Goal: Task Accomplishment & Management: Complete application form

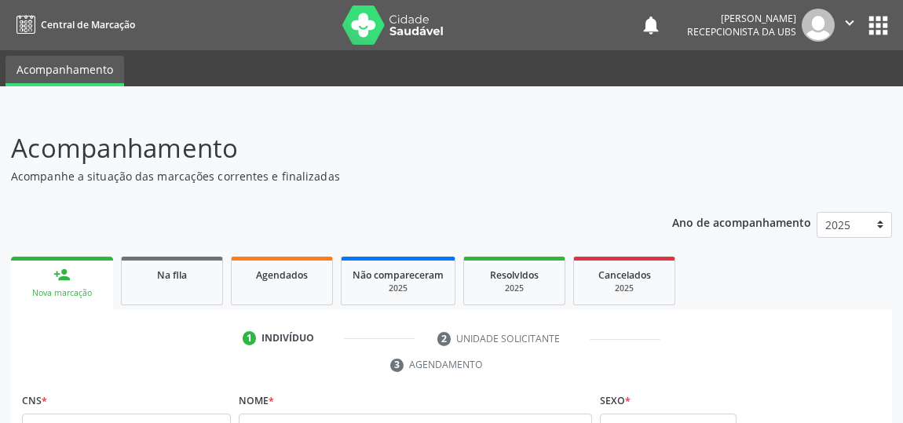
scroll to position [71, 0]
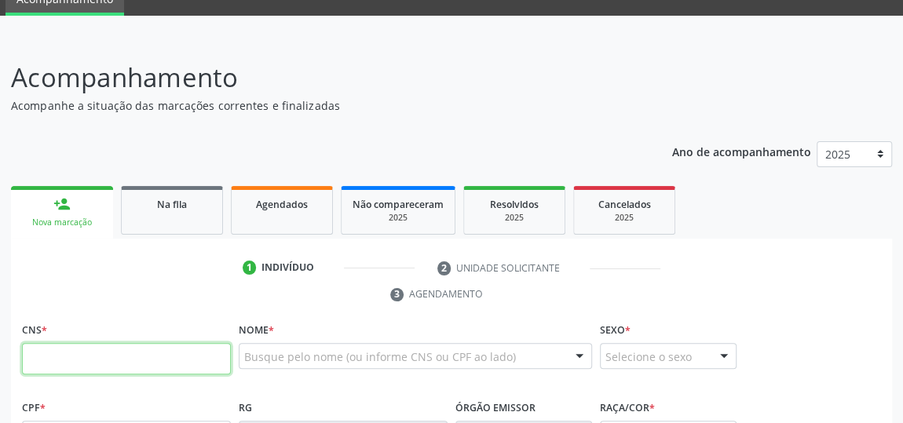
click at [135, 364] on input "text" at bounding box center [126, 358] width 209 height 31
type input "708 0008 4437 0029"
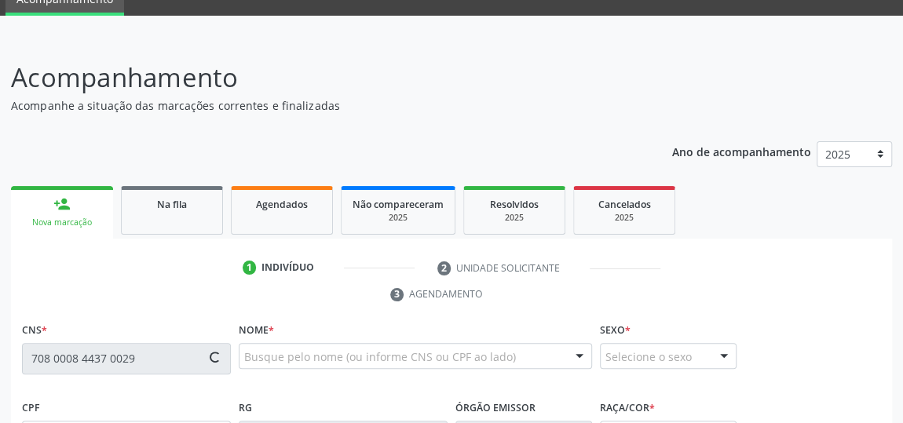
type input "093.583.024-37"
type input "1[DATE]"
type input "[PERSON_NAME]"
type input "[PHONE_NUMBER]"
type input "16"
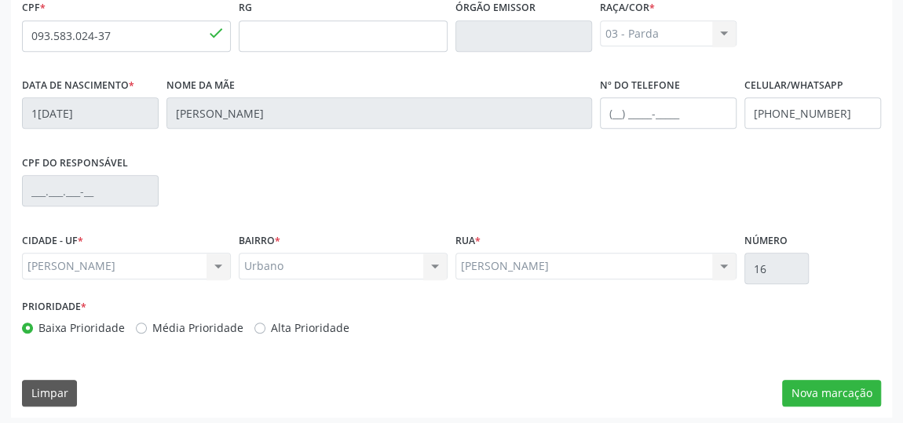
scroll to position [474, 0]
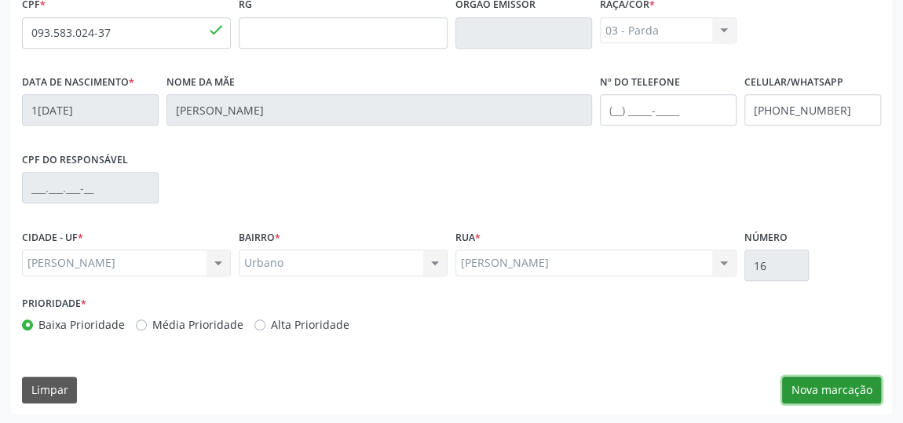
click at [852, 386] on button "Nova marcação" at bounding box center [831, 390] width 99 height 27
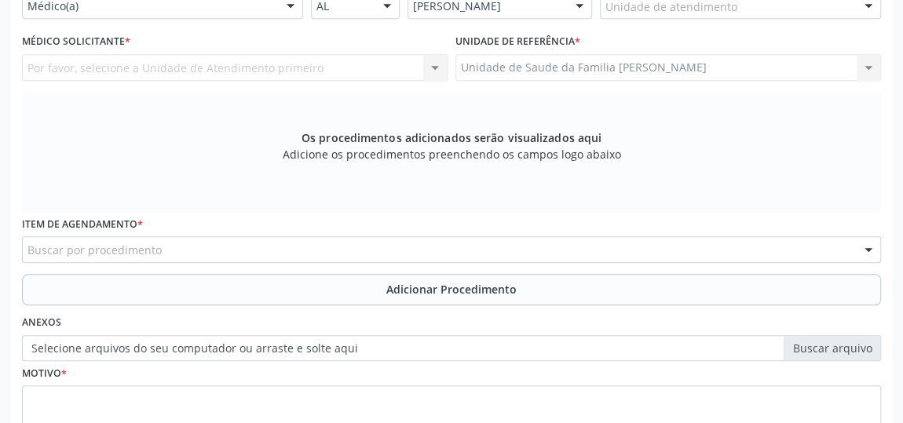
scroll to position [332, 0]
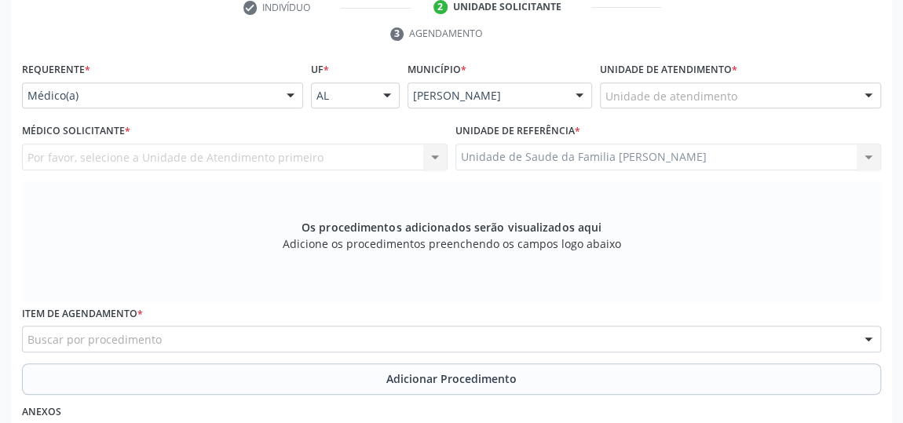
click at [810, 92] on div "Unidade de atendimento" at bounding box center [740, 95] width 281 height 27
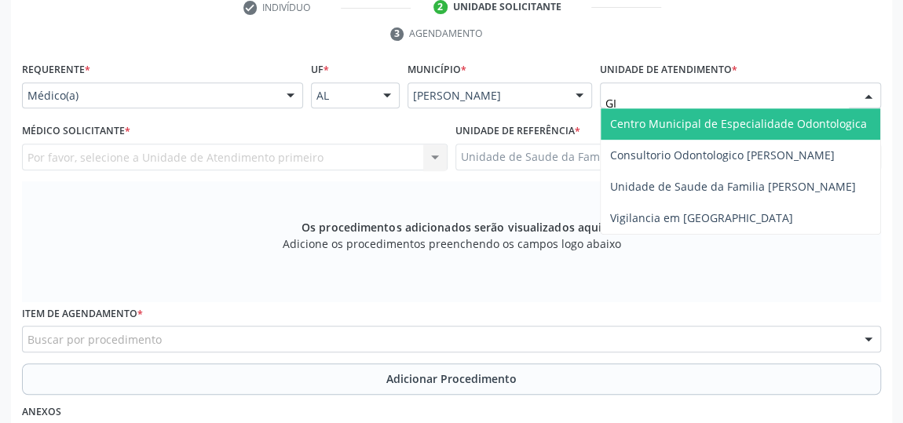
type input "GIS"
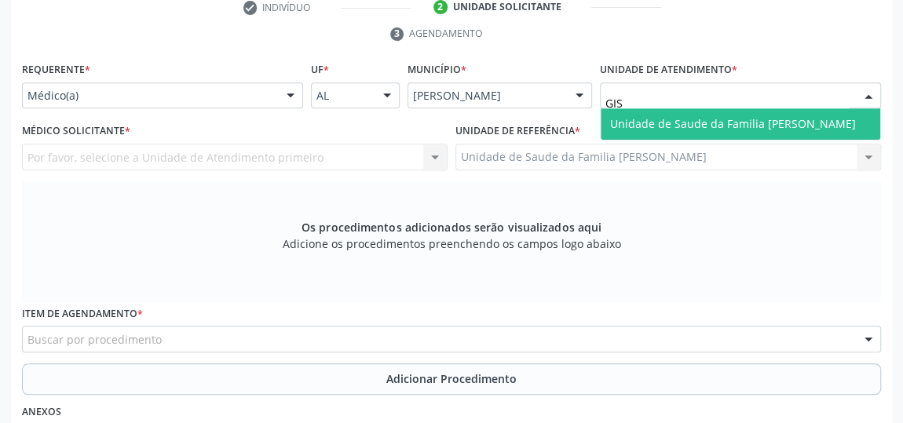
click at [796, 122] on span "Unidade de Saude da Familia [PERSON_NAME]" at bounding box center [733, 123] width 246 height 15
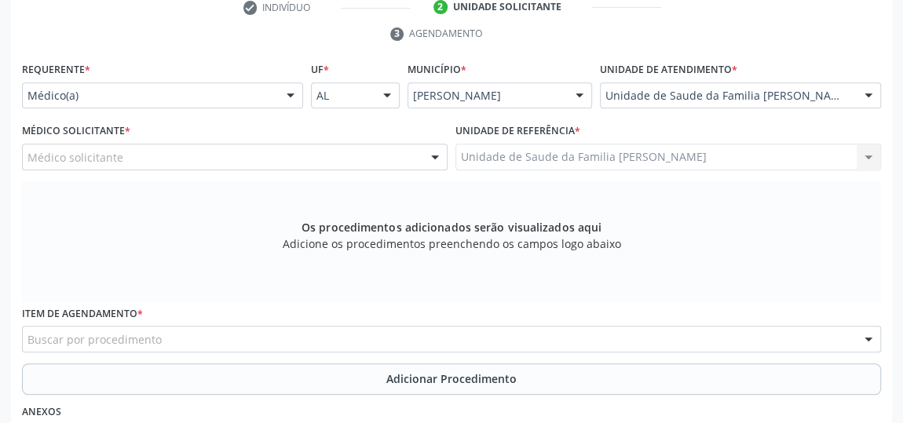
click at [432, 156] on div at bounding box center [435, 158] width 24 height 27
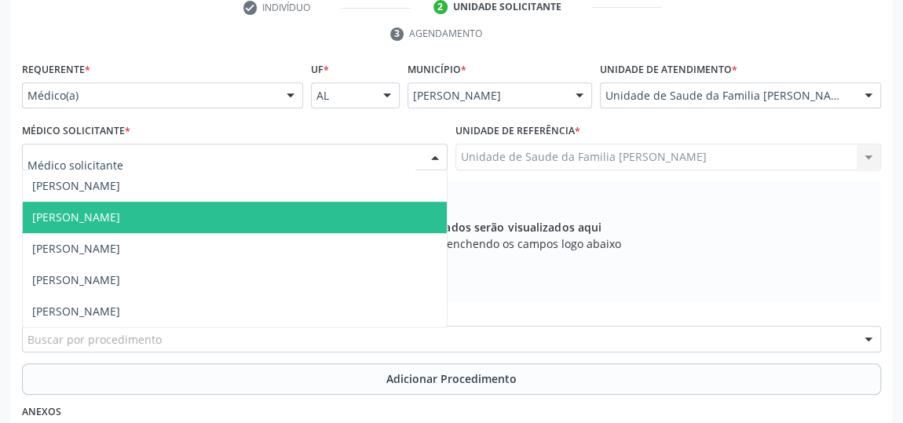
click at [120, 222] on span "[PERSON_NAME]" at bounding box center [76, 217] width 88 height 15
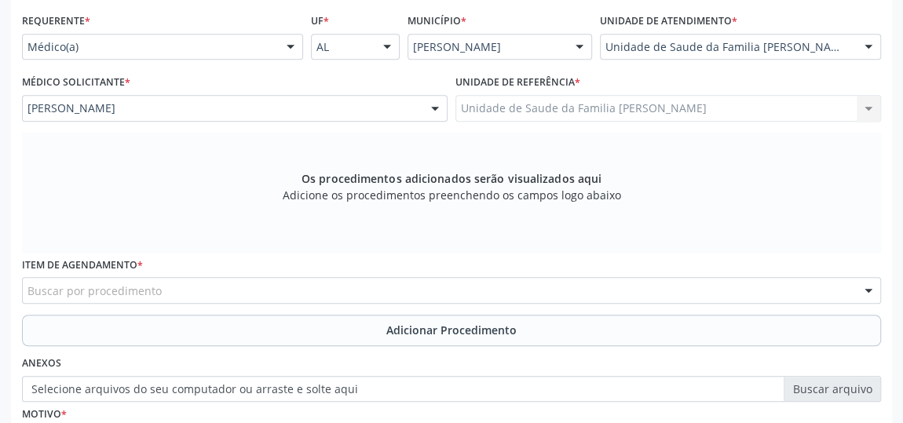
scroll to position [403, 0]
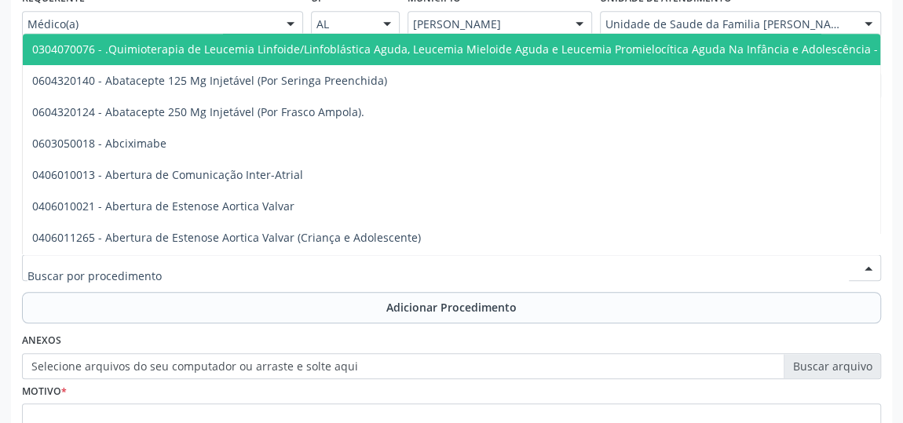
click at [528, 269] on div at bounding box center [451, 268] width 859 height 27
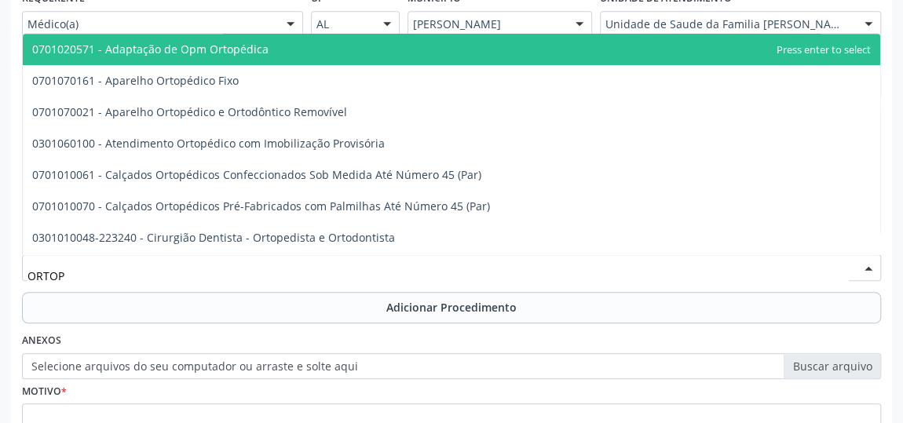
type input "ORTOPE"
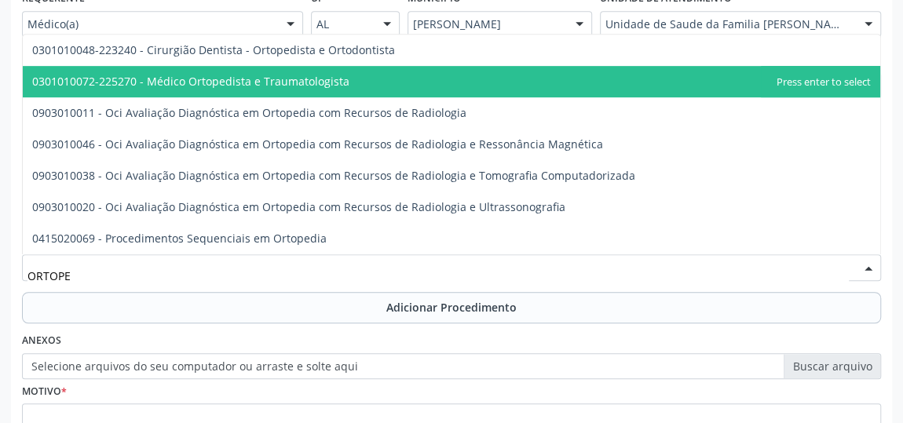
click at [248, 74] on span "0301010072-225270 - Médico Ortopedista e Traumatologista" at bounding box center [190, 81] width 317 height 15
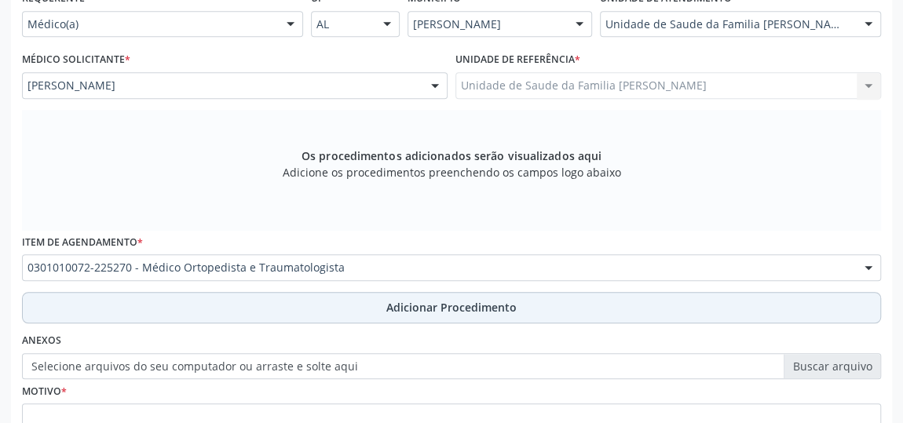
click at [430, 303] on span "Adicionar Procedimento" at bounding box center [451, 307] width 130 height 16
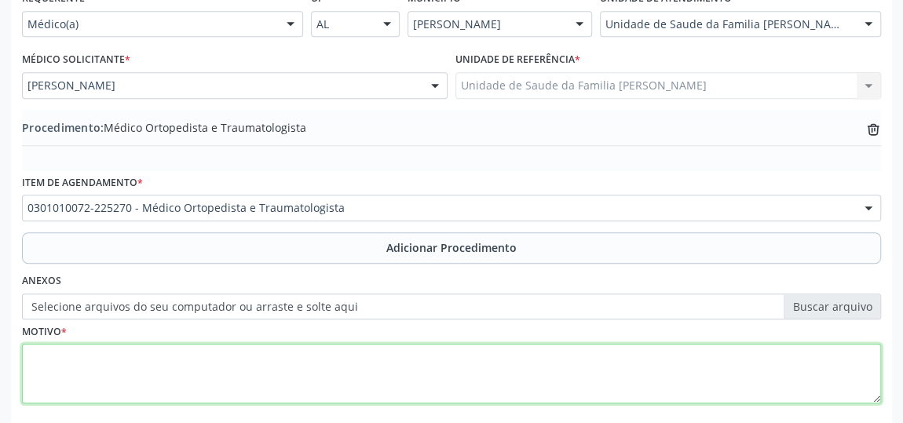
click at [338, 369] on textarea at bounding box center [451, 374] width 859 height 60
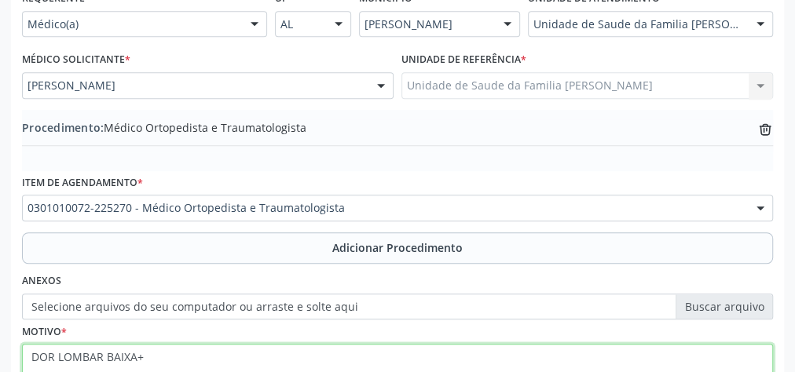
scroll to position [529, 0]
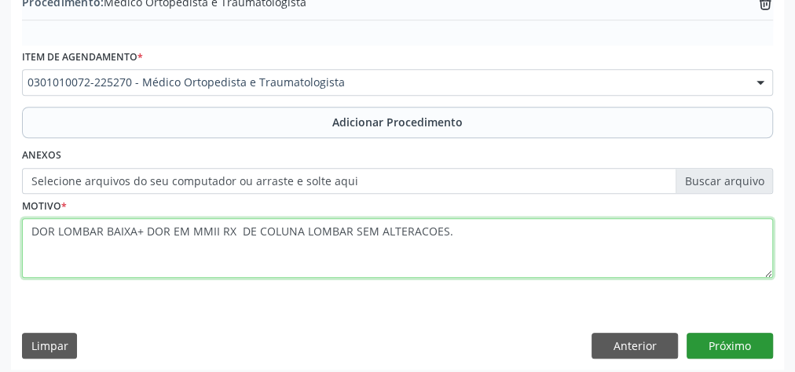
type textarea "DOR LOMBAR BAIXA+ DOR EM MMII RX DE COLUNA LOMBAR SEM ALTERACOES."
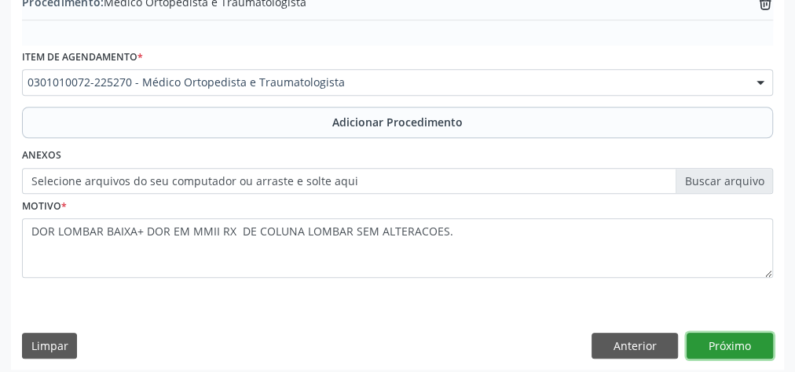
click at [739, 349] on button "Próximo" at bounding box center [730, 346] width 86 height 27
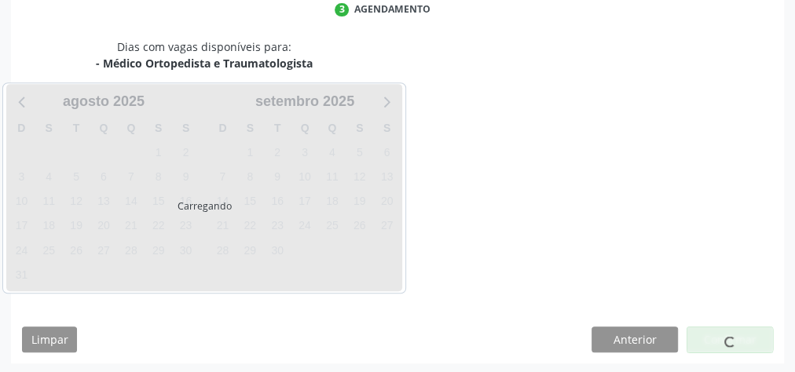
scroll to position [416, 0]
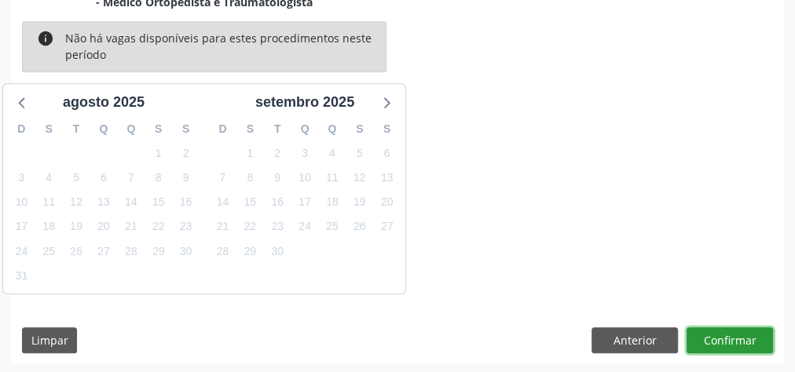
click at [730, 336] on button "Confirmar" at bounding box center [730, 341] width 86 height 27
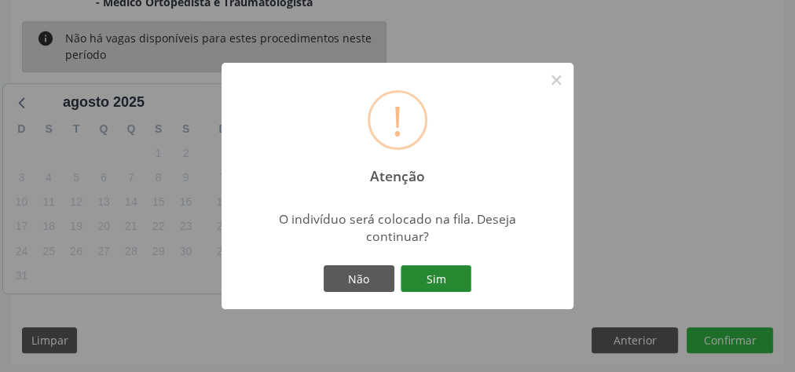
click at [449, 277] on button "Sim" at bounding box center [436, 279] width 71 height 27
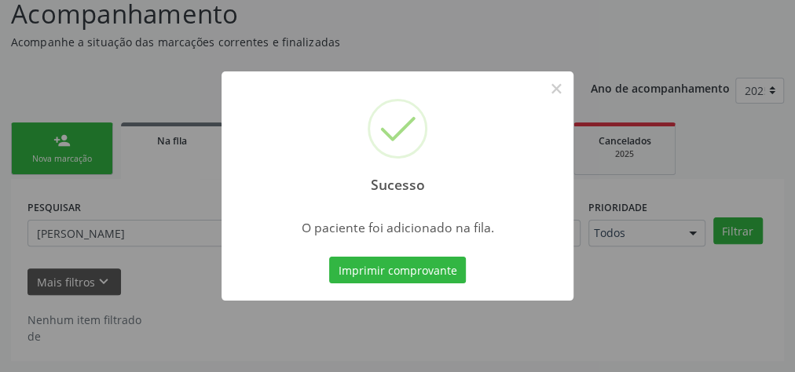
scroll to position [133, 0]
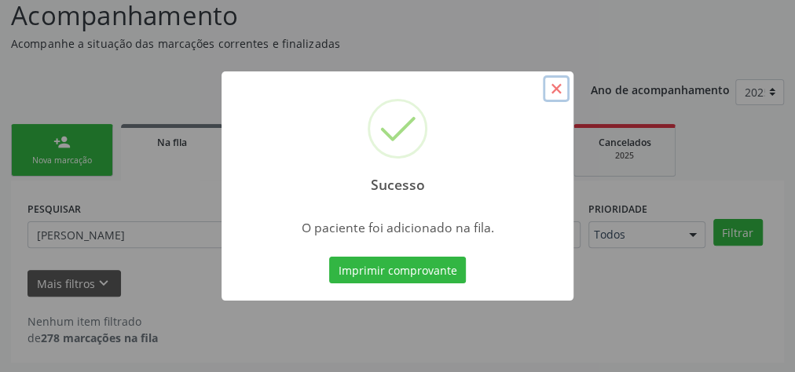
click at [552, 95] on button "×" at bounding box center [556, 88] width 27 height 27
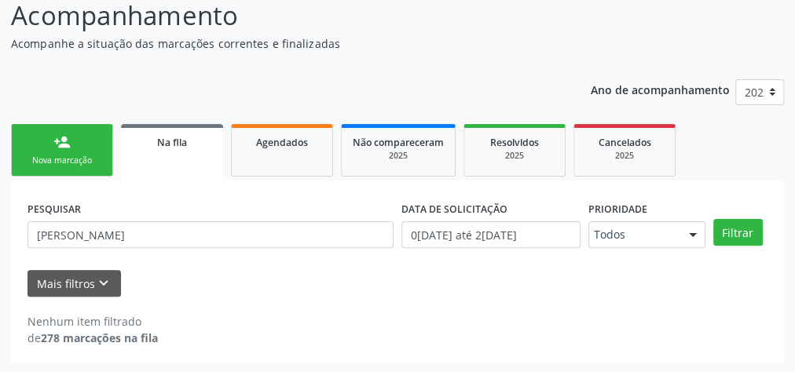
click at [76, 146] on link "person_add Nova marcação" at bounding box center [62, 150] width 102 height 53
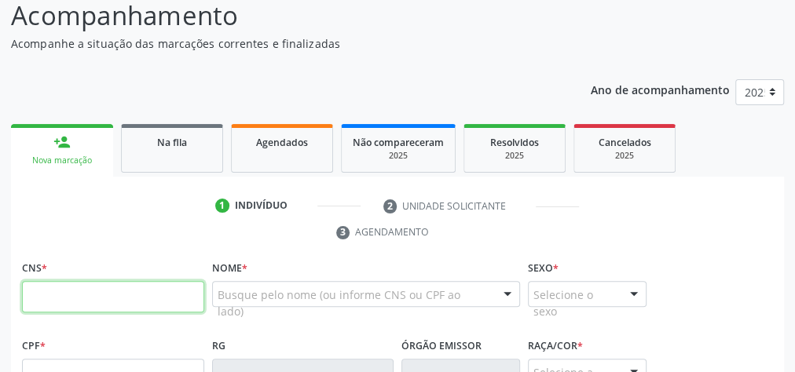
click at [113, 303] on input "text" at bounding box center [113, 296] width 182 height 31
type input "708 0008 4437 0029"
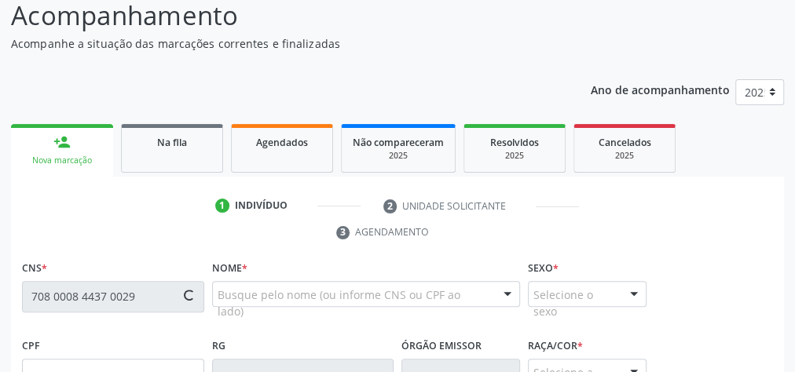
type input "093.583.024-37"
type input "1[DATE]"
type input "[PERSON_NAME]"
type input "[PHONE_NUMBER]"
type input "16"
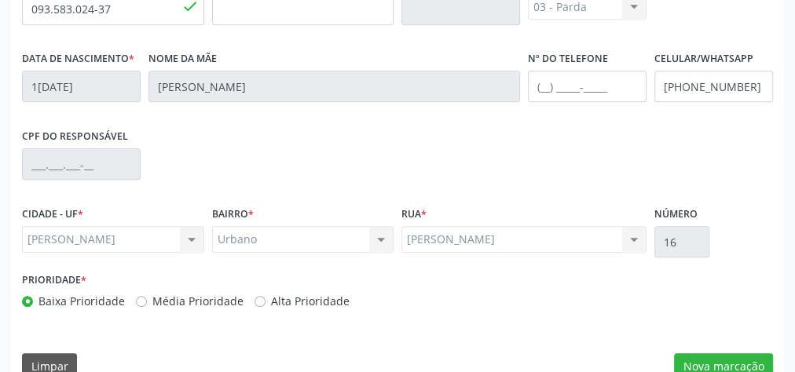
scroll to position [525, 0]
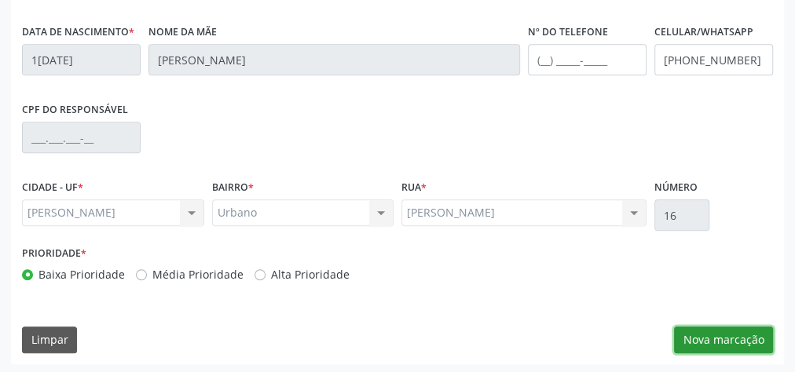
click at [724, 336] on button "Nova marcação" at bounding box center [723, 340] width 99 height 27
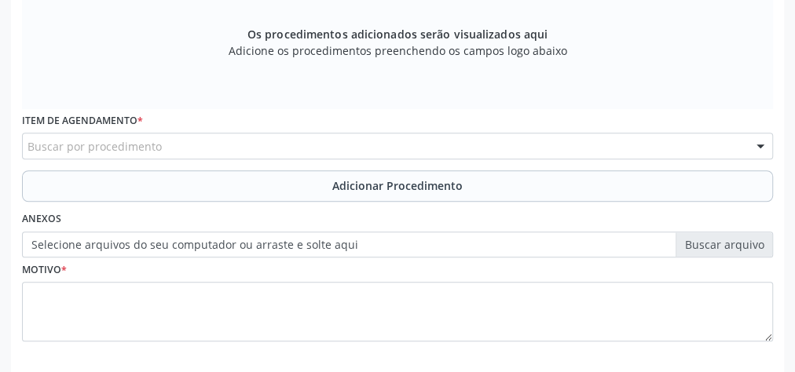
scroll to position [336, 0]
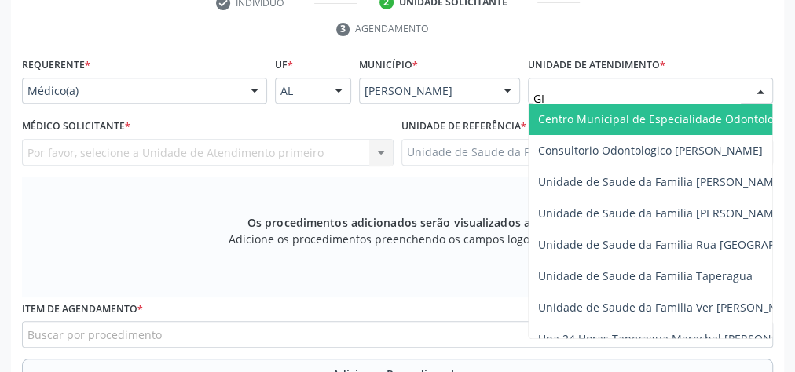
type input "GIS"
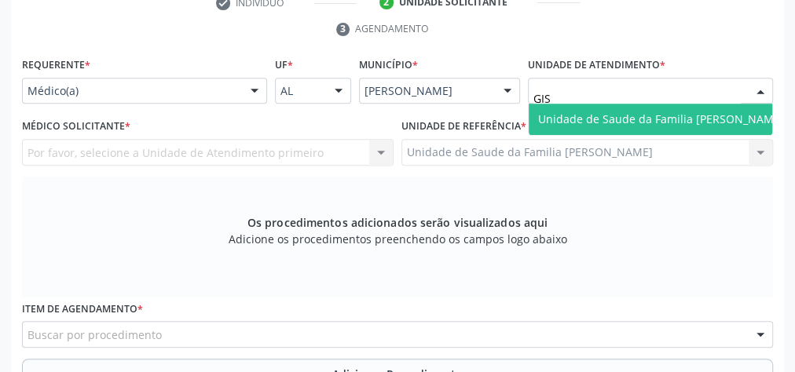
click at [599, 122] on span "Unidade de Saude da Familia [PERSON_NAME]" at bounding box center [661, 119] width 246 height 15
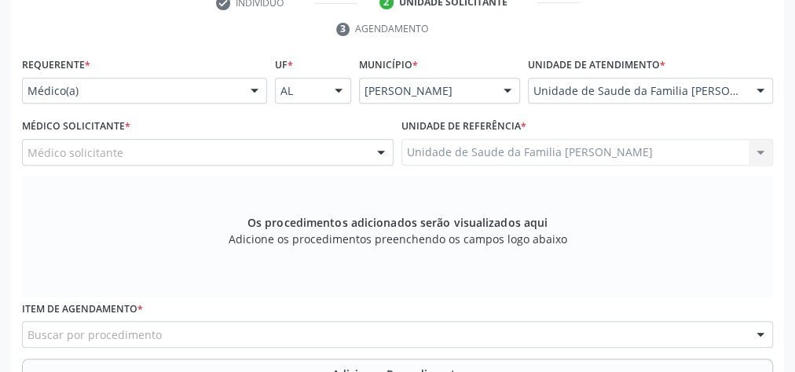
click at [389, 153] on div at bounding box center [381, 153] width 24 height 27
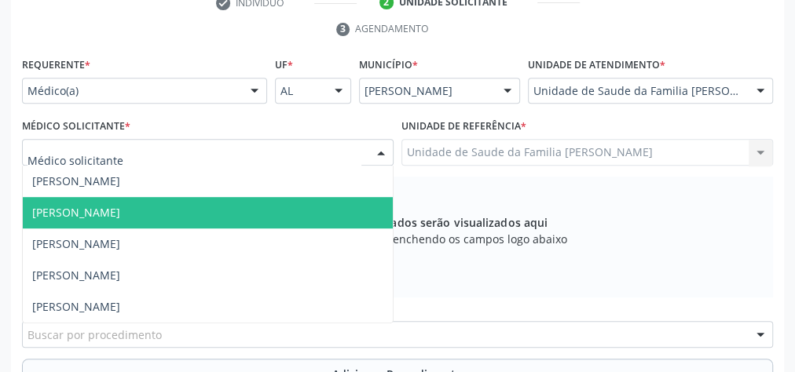
click at [87, 217] on span "[PERSON_NAME]" at bounding box center [76, 212] width 88 height 15
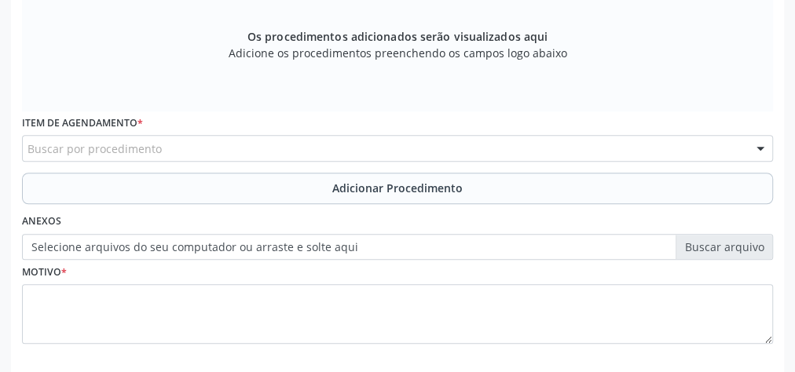
scroll to position [525, 0]
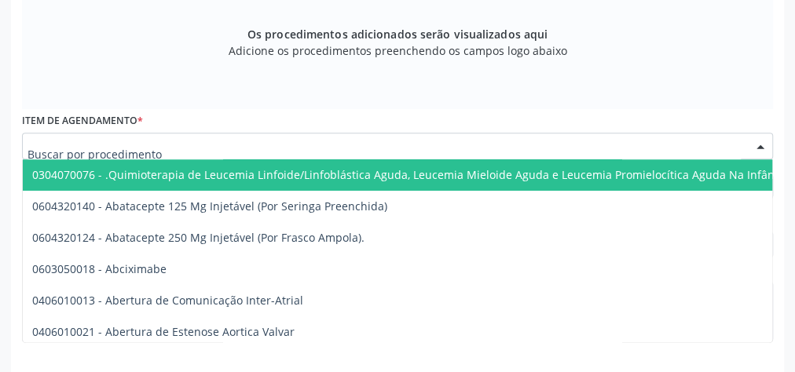
click at [203, 140] on div at bounding box center [397, 146] width 751 height 27
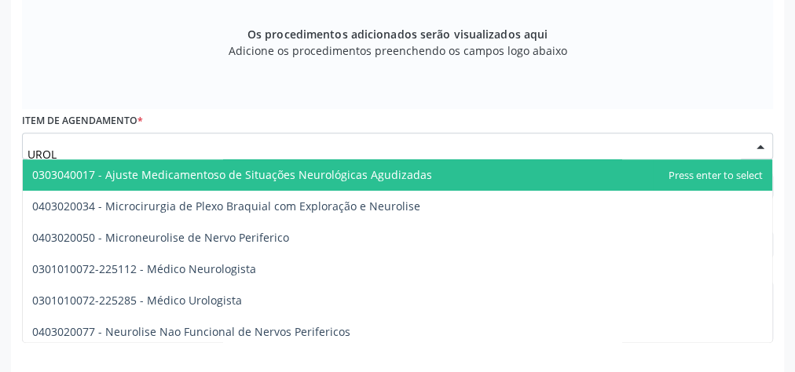
type input "UROLO"
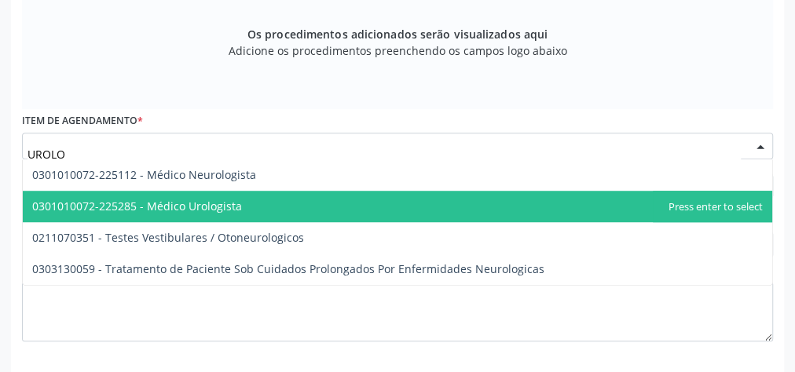
click at [196, 199] on span "0301010072-225285 - Médico Urologista" at bounding box center [137, 206] width 210 height 15
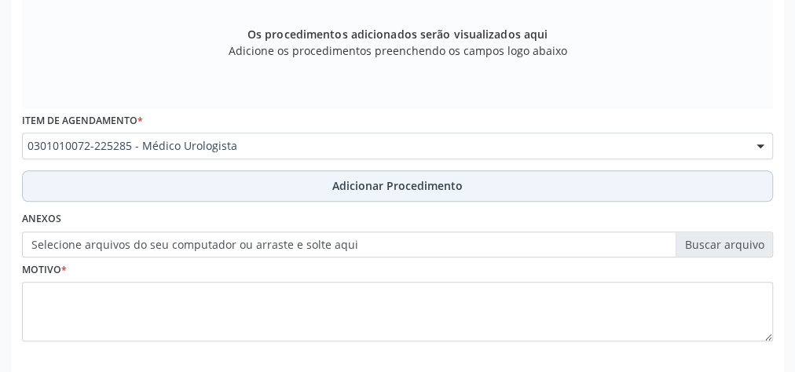
click at [399, 185] on span "Adicionar Procedimento" at bounding box center [397, 186] width 130 height 16
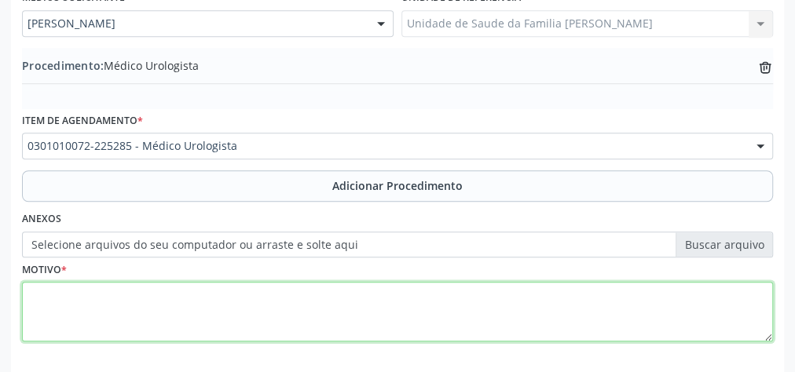
click at [189, 302] on textarea at bounding box center [397, 312] width 751 height 60
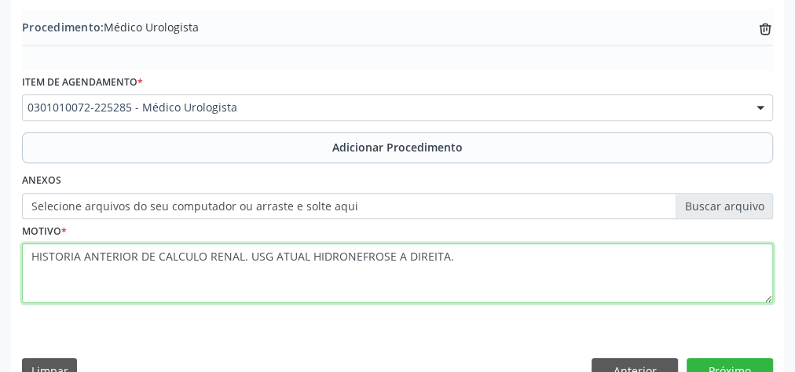
scroll to position [534, 0]
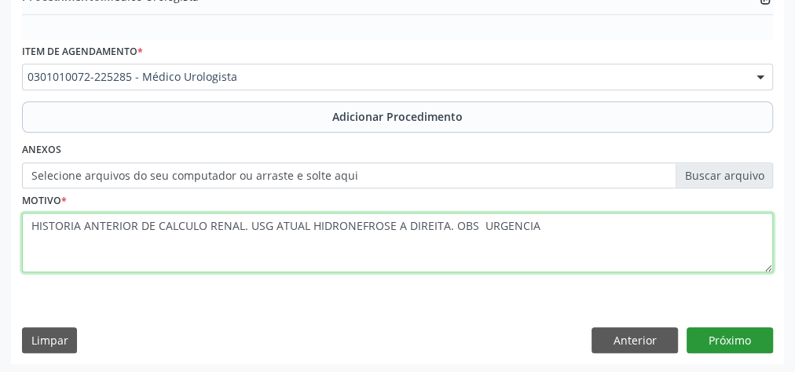
type textarea "HISTORIA ANTERIOR DE CALCULO RENAL. USG ATUAL HIDRONEFROSE A DIREITA. OBS URGEN…"
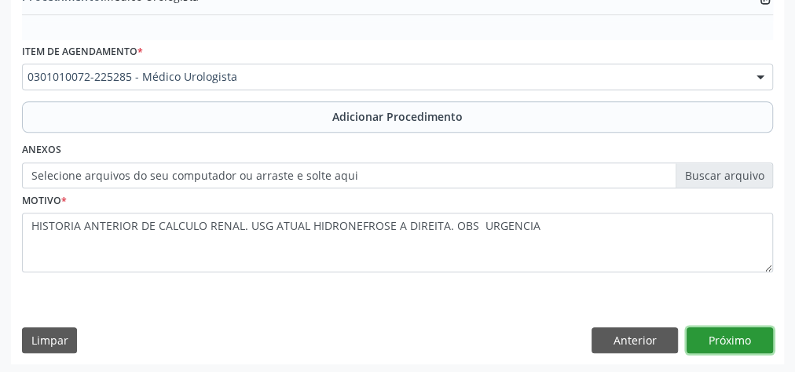
click at [729, 332] on button "Próximo" at bounding box center [730, 341] width 86 height 27
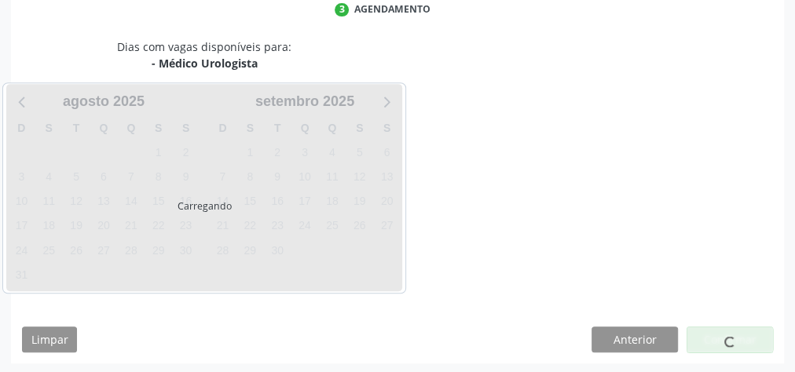
scroll to position [416, 0]
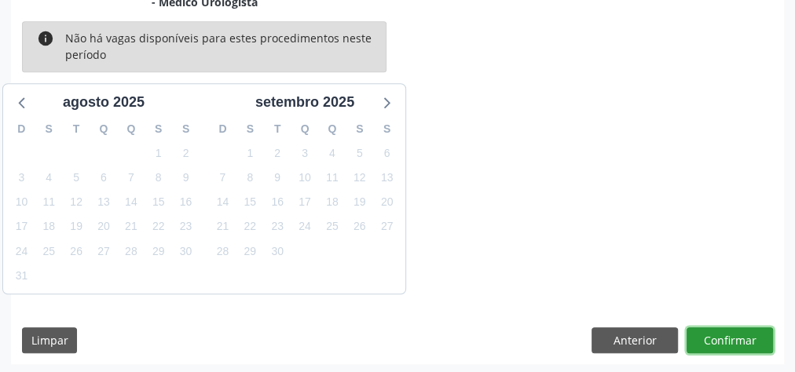
click at [729, 332] on button "Confirmar" at bounding box center [730, 341] width 86 height 27
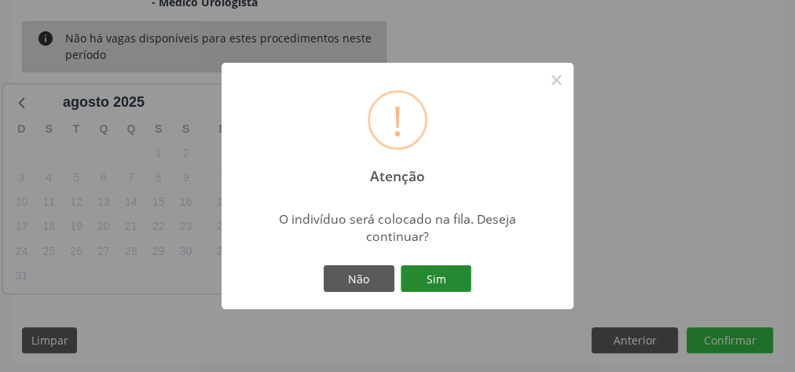
click at [427, 282] on button "Sim" at bounding box center [436, 279] width 71 height 27
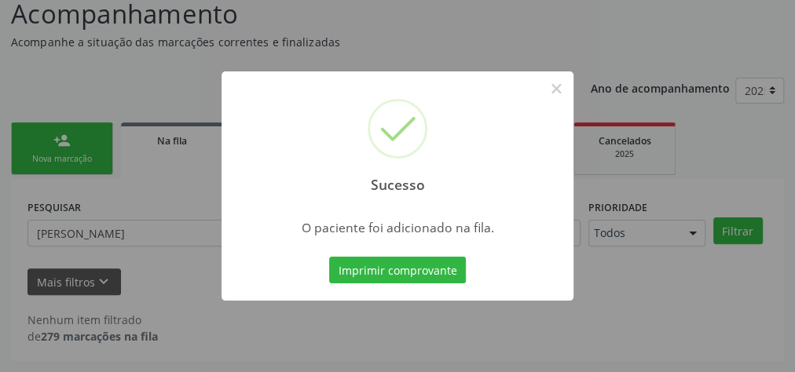
scroll to position [133, 0]
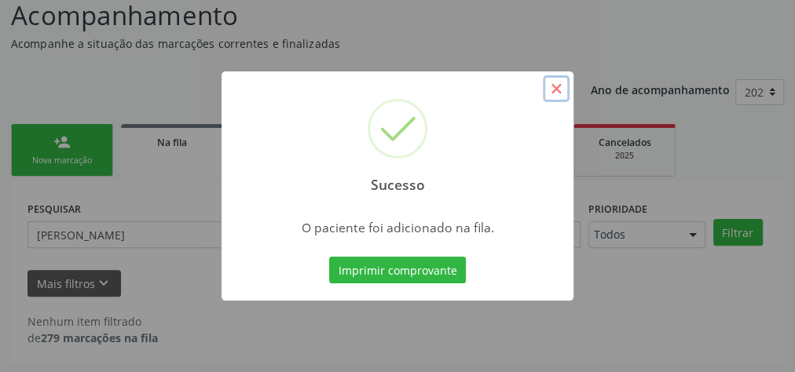
click at [555, 88] on button "×" at bounding box center [556, 88] width 27 height 27
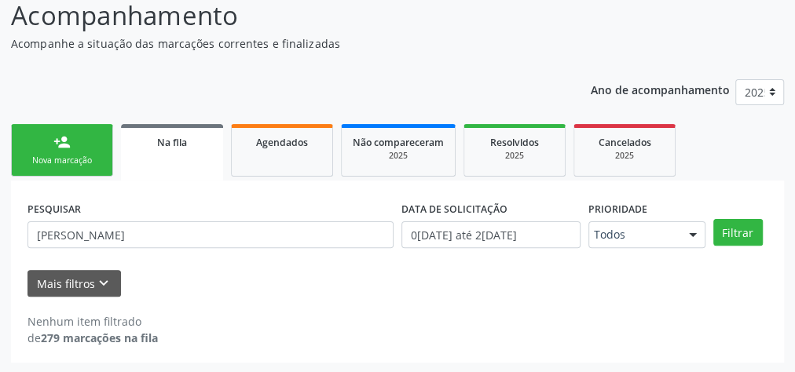
click at [73, 146] on link "person_add Nova marcação" at bounding box center [62, 150] width 102 height 53
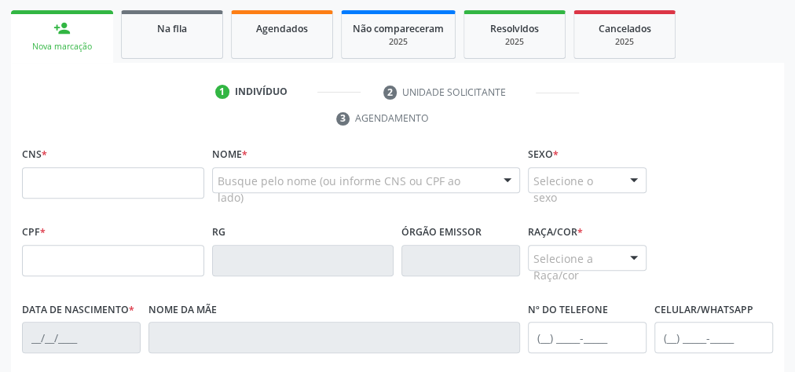
scroll to position [258, 0]
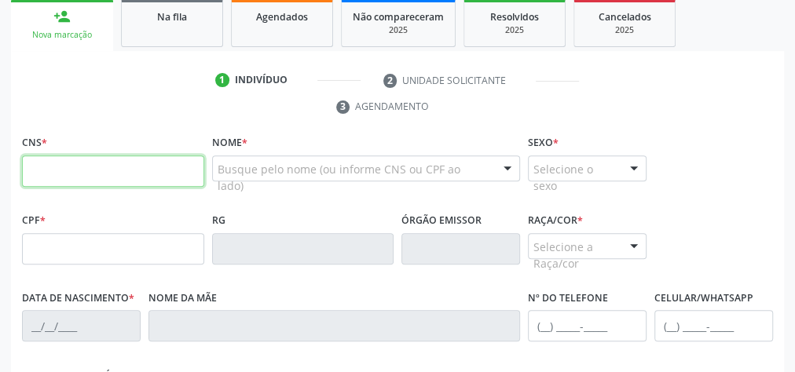
click at [99, 162] on input "text" at bounding box center [113, 171] width 182 height 31
type input "700 0088 8852 9505"
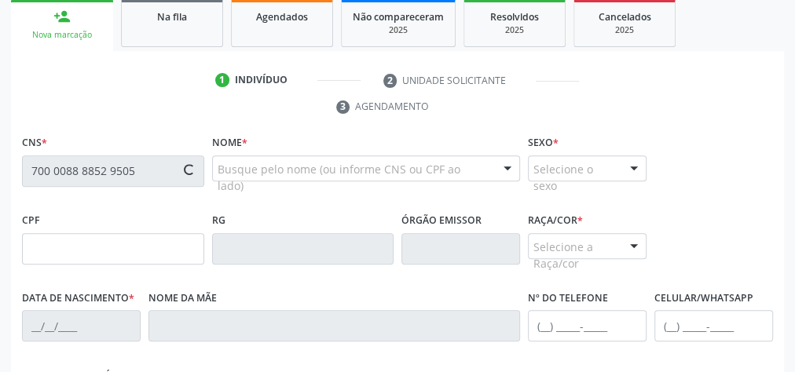
type input "072.621.144-33"
type input "2[DATE]"
type input "[PERSON_NAME]"
type input "[PHONE_NUMBER]"
type input "15"
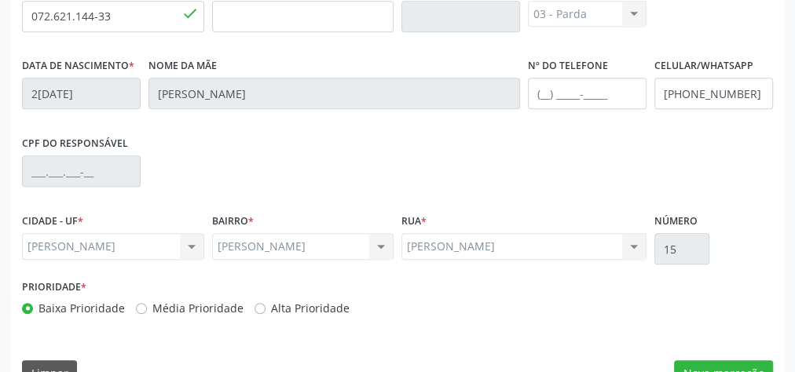
scroll to position [525, 0]
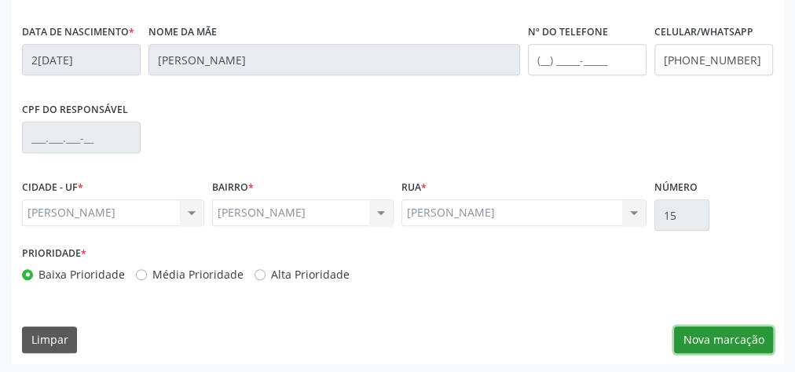
click at [725, 333] on button "Nova marcação" at bounding box center [723, 340] width 99 height 27
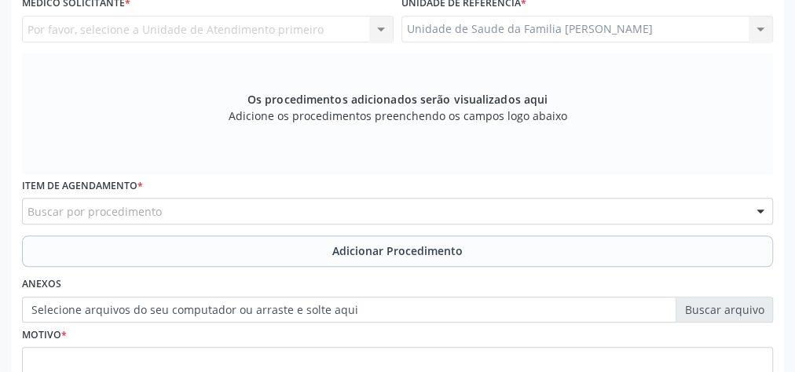
scroll to position [399, 0]
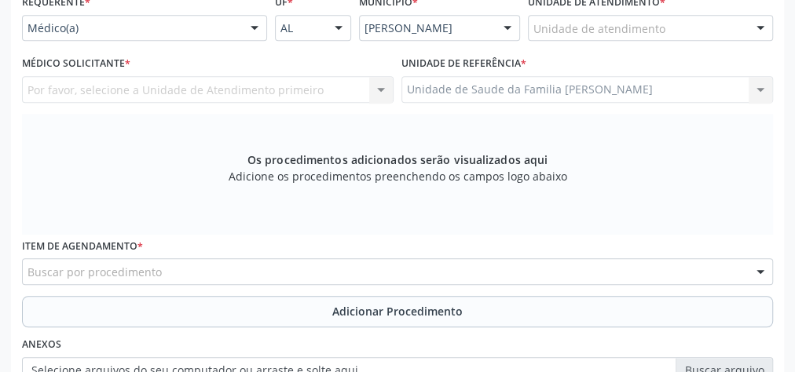
click at [753, 89] on div "Unidade de Saude da Familia [PERSON_NAME] Unidade de Saude da Familia Gislene M…" at bounding box center [587, 89] width 372 height 27
click at [764, 87] on div "Unidade de Saude da Familia [PERSON_NAME] Unidade de Saude da Familia Gislene M…" at bounding box center [587, 89] width 372 height 27
click at [752, 89] on div "Unidade de Saude da Familia [PERSON_NAME] Unidade de Saude da Familia Gislene M…" at bounding box center [587, 89] width 372 height 27
click at [695, 90] on div "Unidade de Saude da Familia [PERSON_NAME] Unidade de Saude da Familia Gislene M…" at bounding box center [587, 89] width 372 height 27
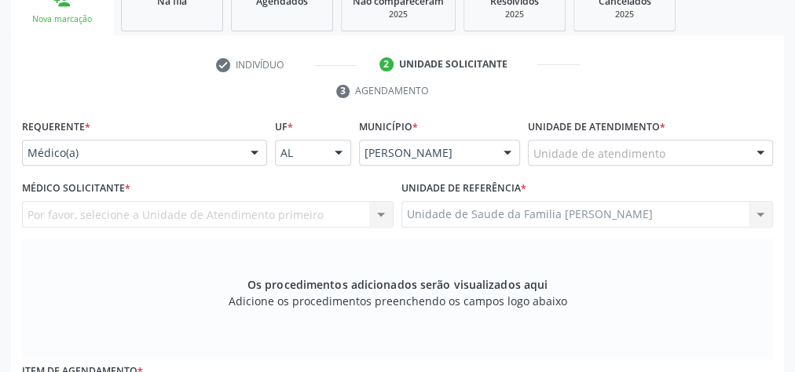
scroll to position [273, 0]
click at [757, 152] on div at bounding box center [761, 154] width 24 height 27
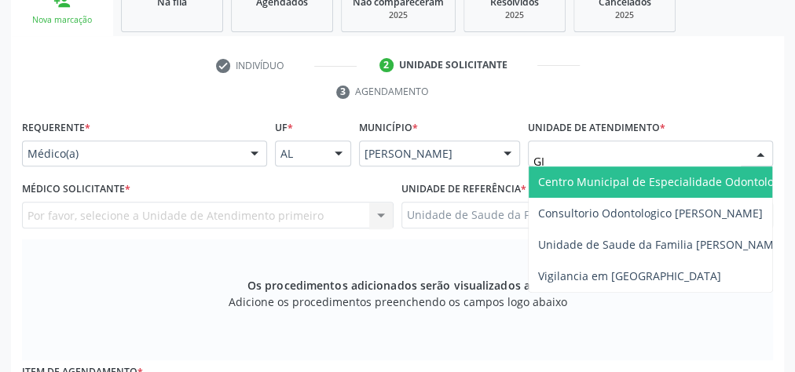
type input "GIS"
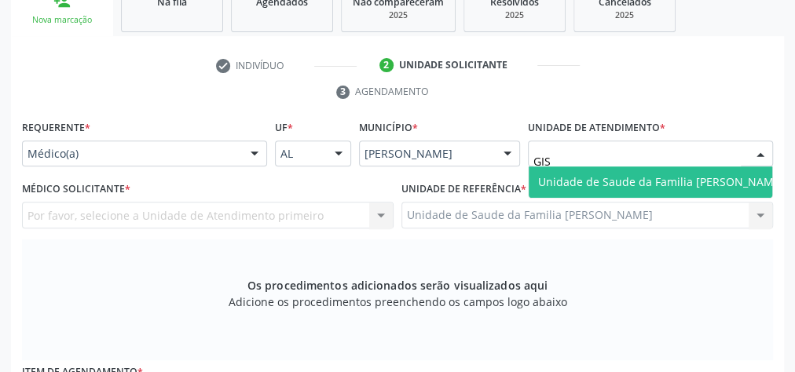
click at [699, 183] on span "Unidade de Saude da Familia [PERSON_NAME]" at bounding box center [661, 181] width 246 height 15
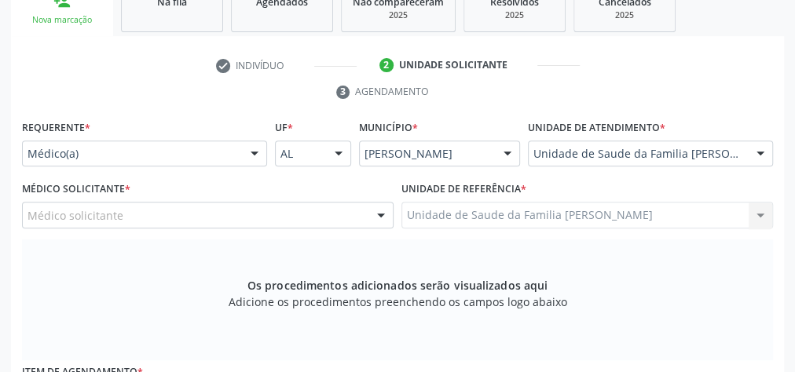
click at [375, 213] on div at bounding box center [381, 216] width 24 height 27
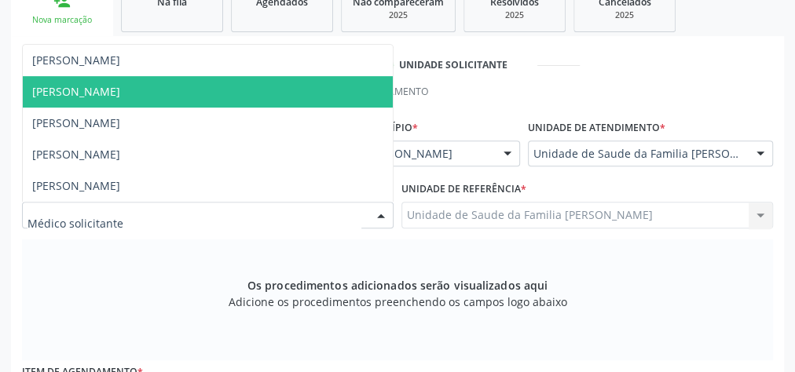
click at [107, 93] on span "[PERSON_NAME]" at bounding box center [76, 91] width 88 height 15
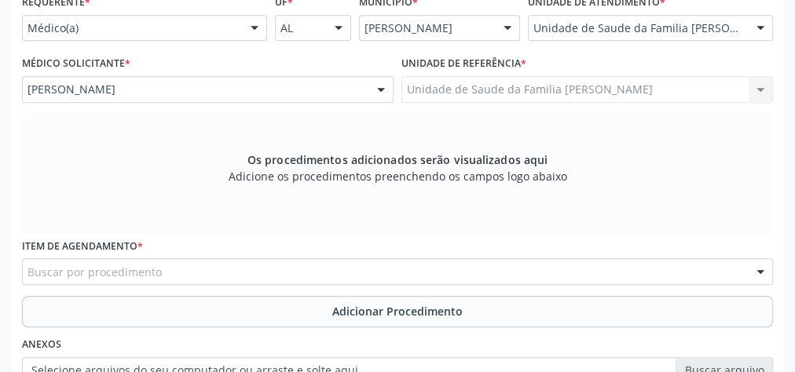
scroll to position [525, 0]
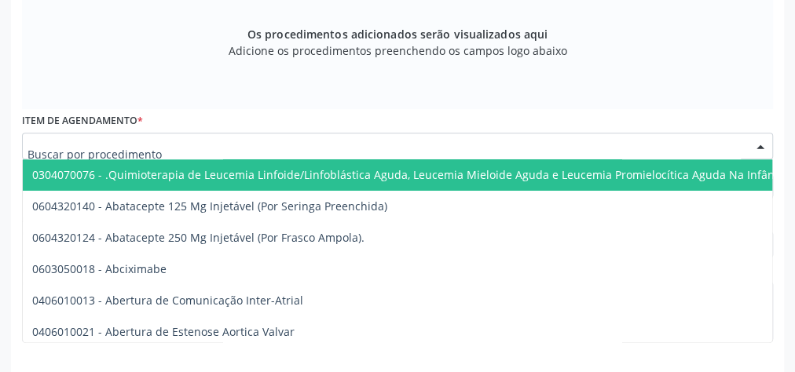
click at [283, 147] on div at bounding box center [397, 146] width 751 height 27
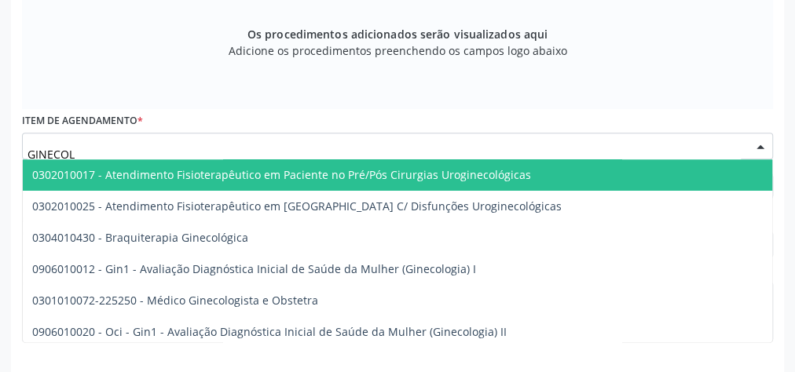
type input "GINECOLO"
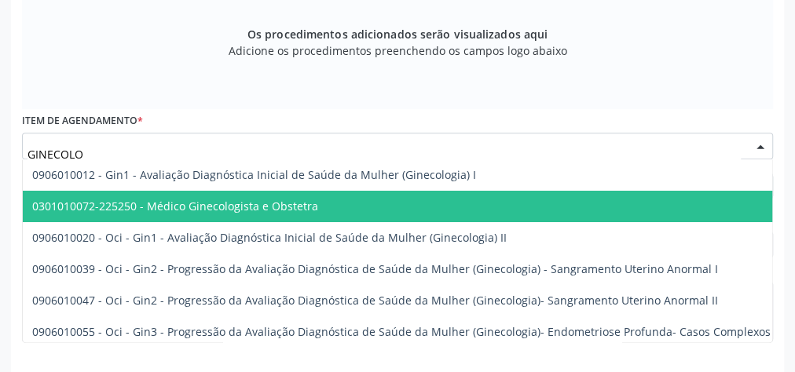
click at [266, 206] on span "0301010072-225250 - Médico Ginecologista e Obstetra" at bounding box center [175, 206] width 286 height 15
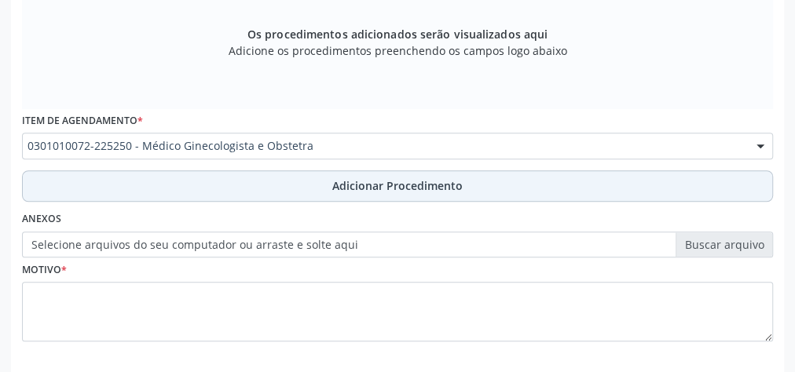
click at [382, 178] on span "Adicionar Procedimento" at bounding box center [397, 186] width 130 height 16
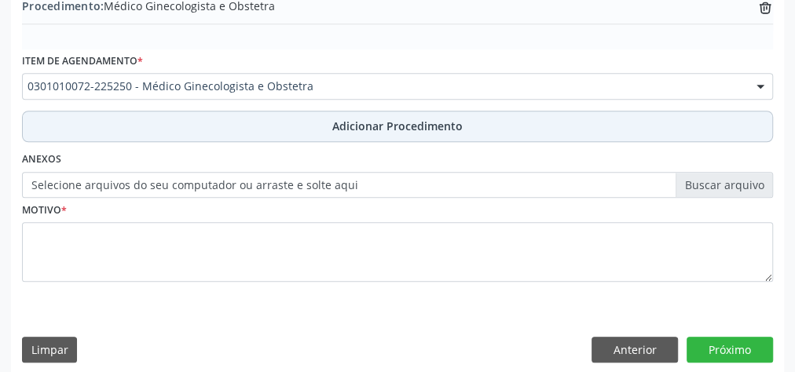
scroll to position [465, 0]
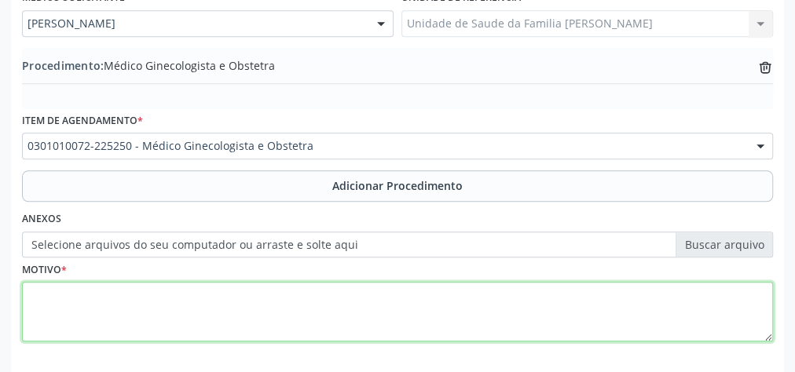
click at [274, 288] on textarea at bounding box center [397, 312] width 751 height 60
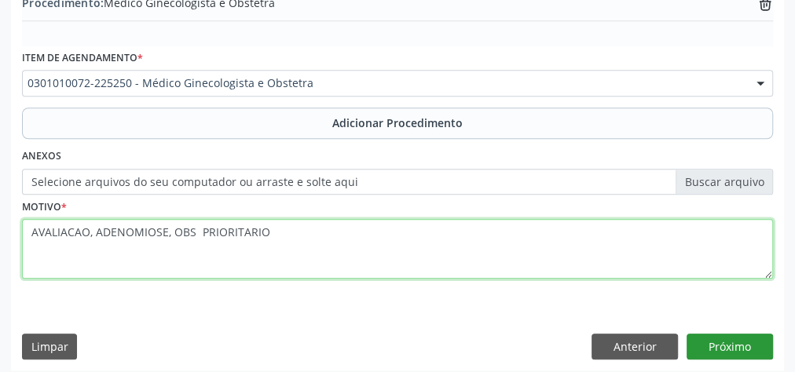
type textarea "AVALIACAO, ADENOMIOSE, OBS PRIORITARIO"
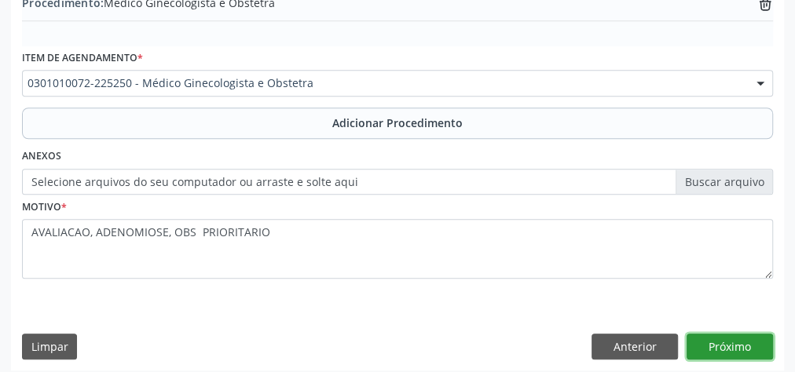
click at [730, 345] on button "Próximo" at bounding box center [730, 347] width 86 height 27
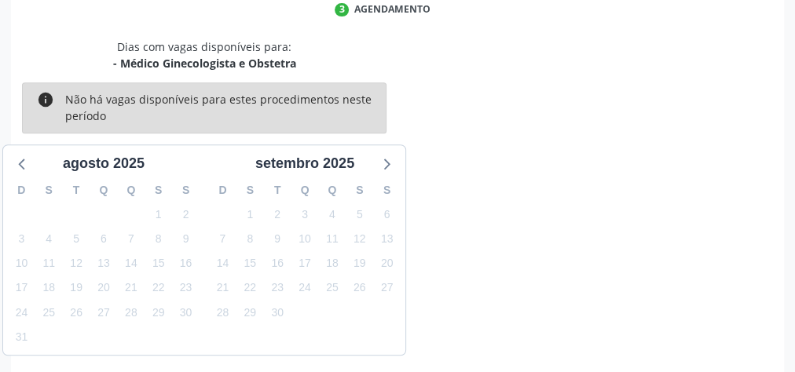
scroll to position [416, 0]
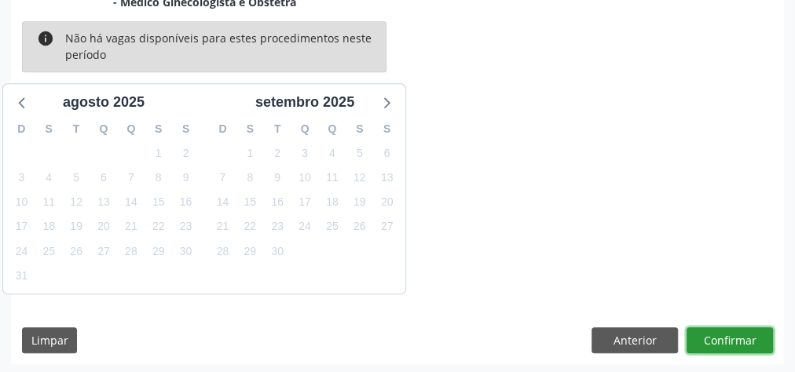
click at [731, 336] on button "Confirmar" at bounding box center [730, 341] width 86 height 27
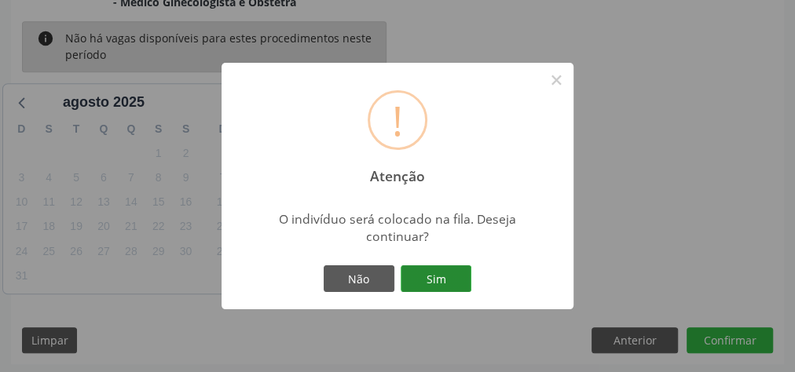
click at [436, 282] on button "Sim" at bounding box center [436, 279] width 71 height 27
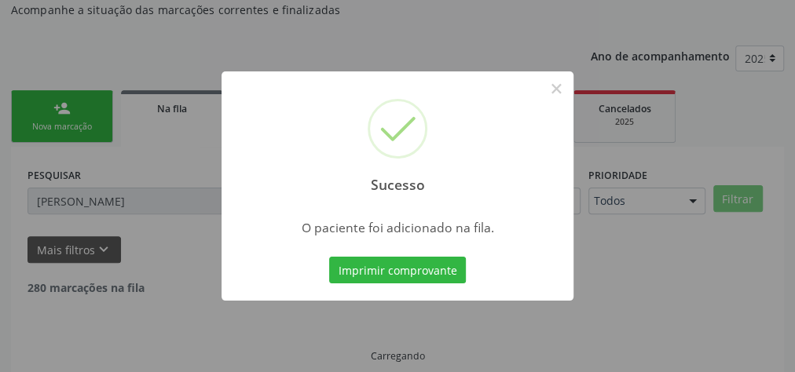
scroll to position [133, 0]
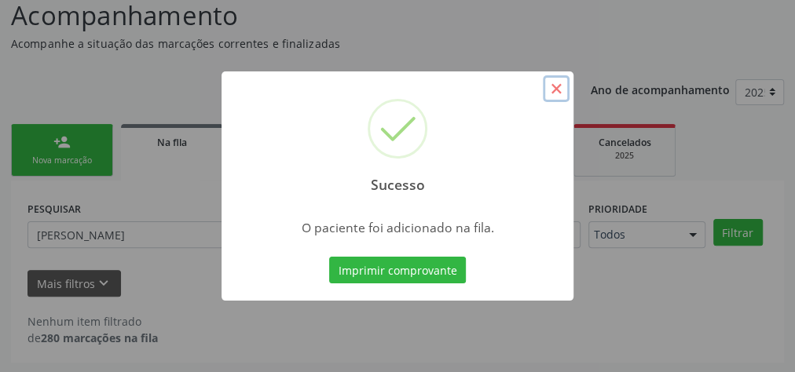
click at [556, 94] on button "×" at bounding box center [556, 88] width 27 height 27
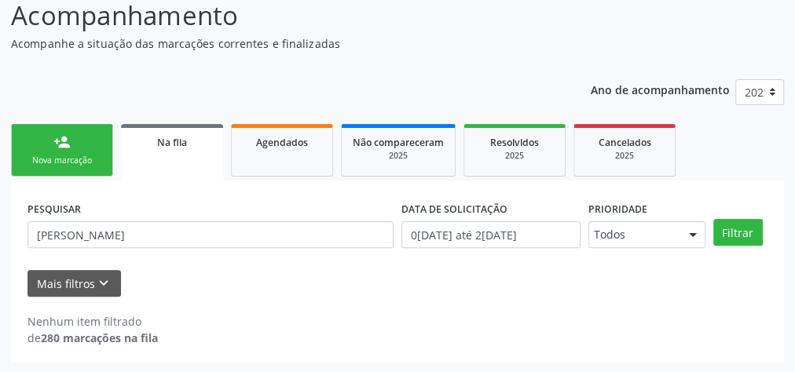
click at [64, 152] on link "person_add Nova marcação" at bounding box center [62, 150] width 102 height 53
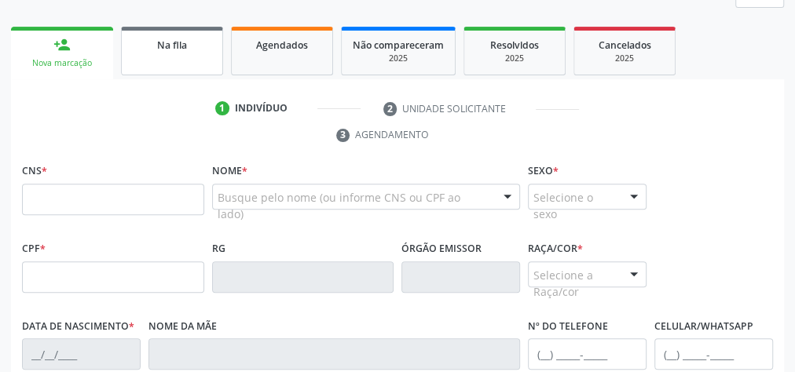
scroll to position [211, 0]
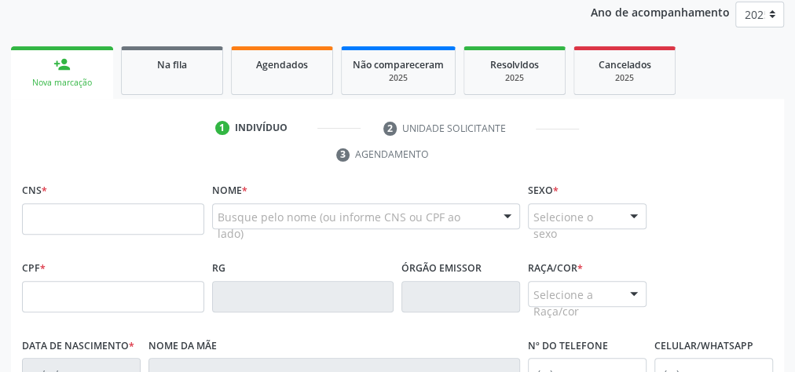
click at [216, 145] on ul "1 Indivíduo 2 Unidade solicitante 3 Agendamento" at bounding box center [397, 141] width 773 height 53
click at [121, 224] on input "text" at bounding box center [113, 218] width 182 height 31
click at [95, 222] on input "700" at bounding box center [113, 218] width 182 height 31
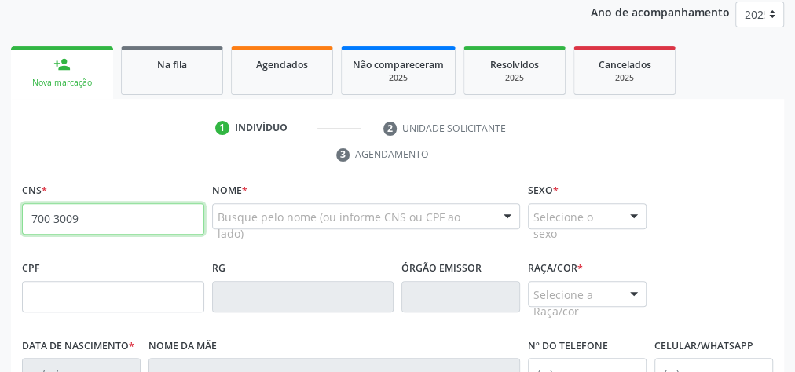
type input "700 3009 5019 6233"
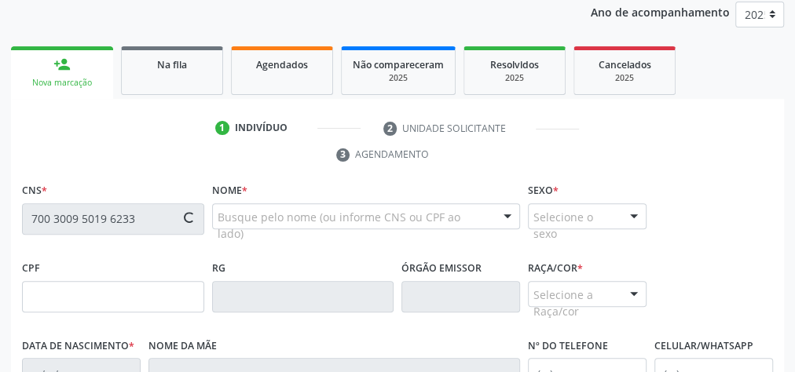
type input "1[DATE]"
type input "[PERSON_NAME]"
type input "[PHONE_NUMBER]"
type input "S/N"
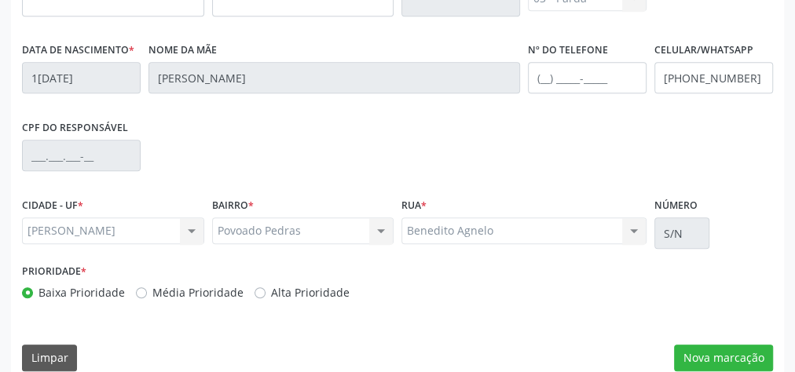
scroll to position [525, 0]
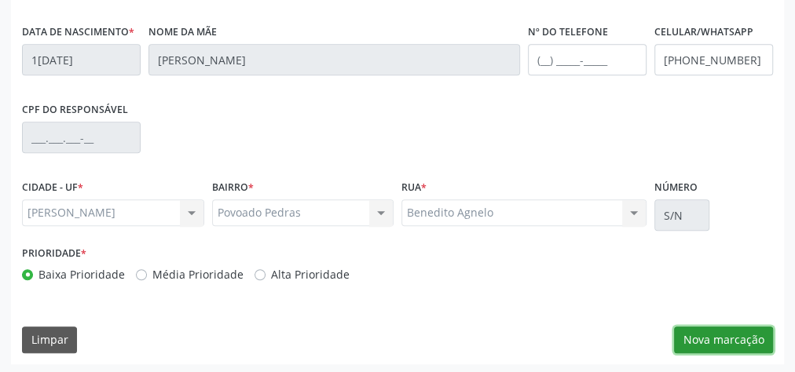
click at [719, 340] on button "Nova marcação" at bounding box center [723, 340] width 99 height 27
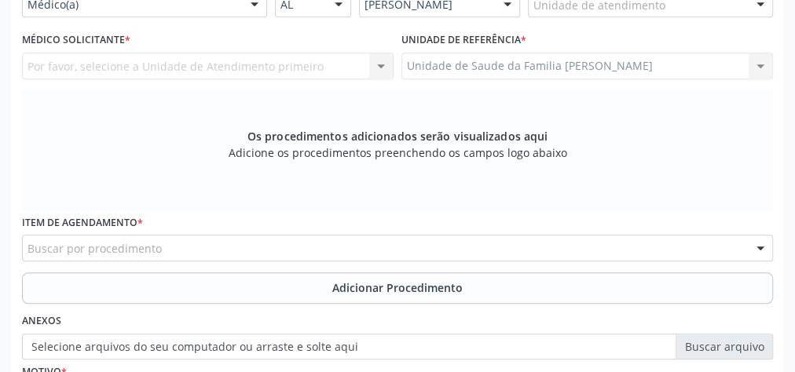
scroll to position [273, 0]
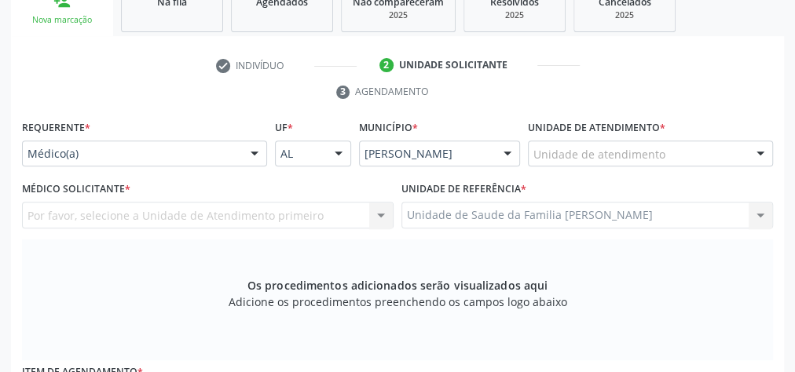
click at [758, 145] on div at bounding box center [761, 154] width 24 height 27
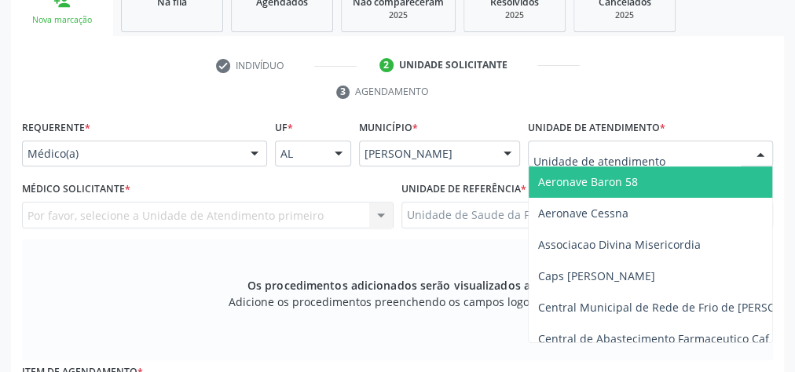
click at [657, 146] on input "text" at bounding box center [636, 161] width 207 height 31
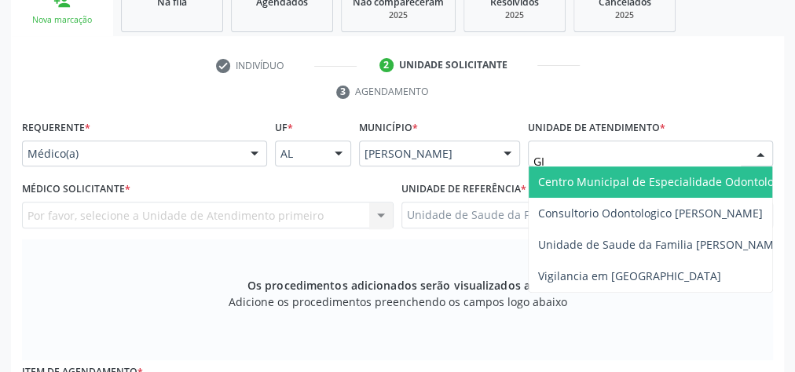
type input "GIS"
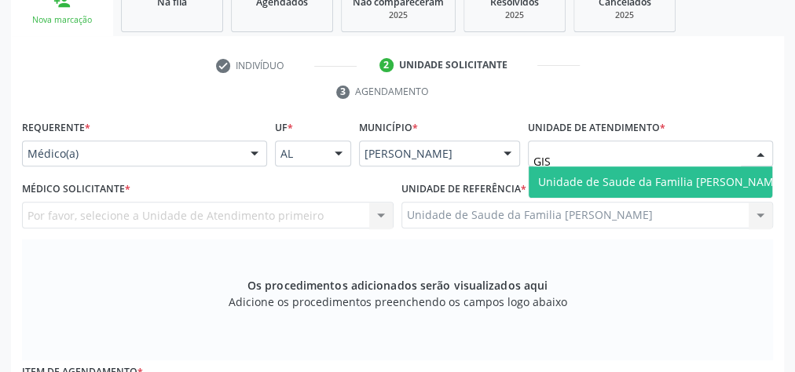
click at [657, 176] on span "Unidade de Saude da Familia [PERSON_NAME]" at bounding box center [661, 181] width 246 height 15
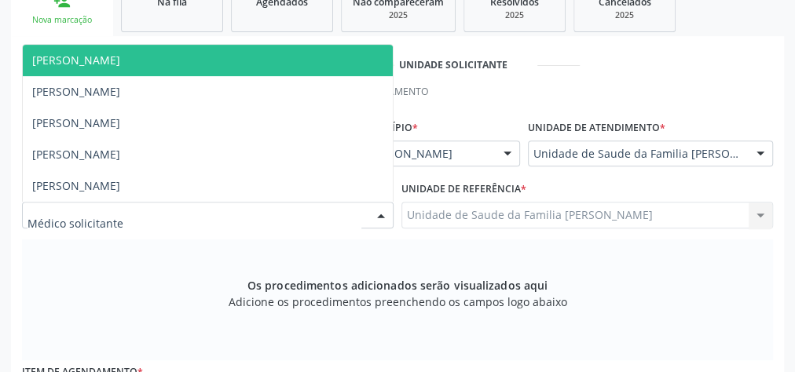
click at [380, 214] on div at bounding box center [381, 216] width 24 height 27
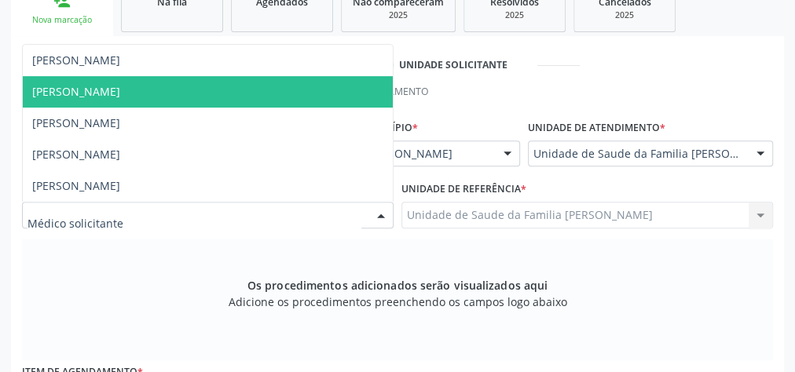
click at [129, 89] on span "[PERSON_NAME]" at bounding box center [208, 91] width 370 height 31
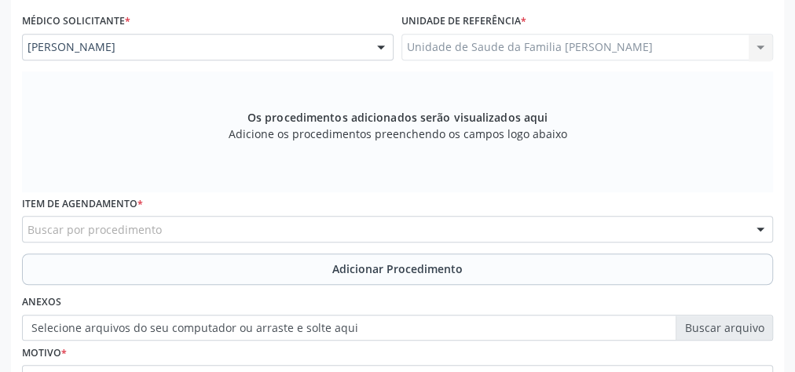
scroll to position [462, 0]
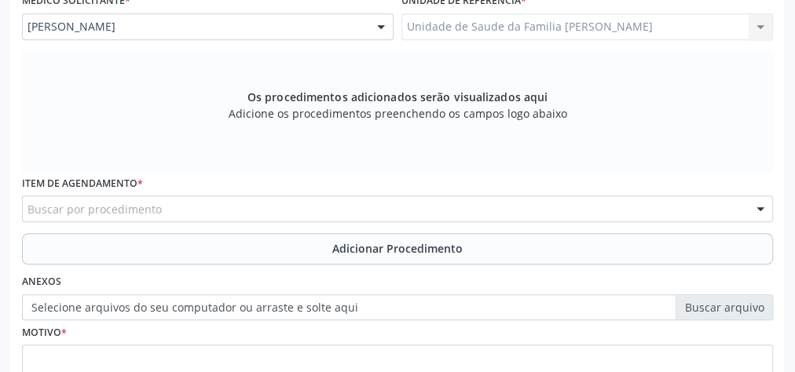
click at [282, 199] on div "Buscar por procedimento" at bounding box center [397, 209] width 751 height 27
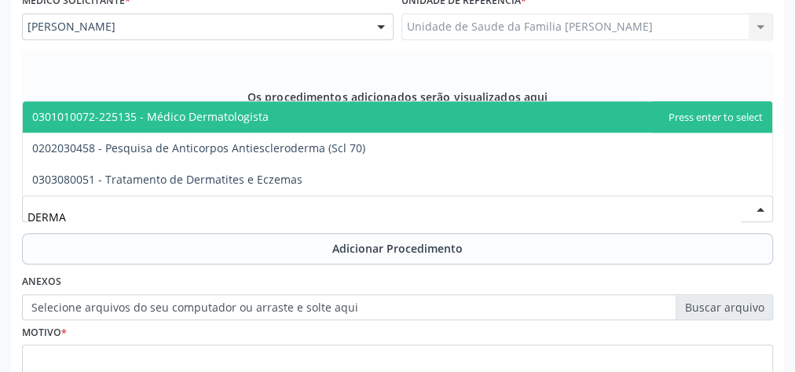
type input "DERMAT"
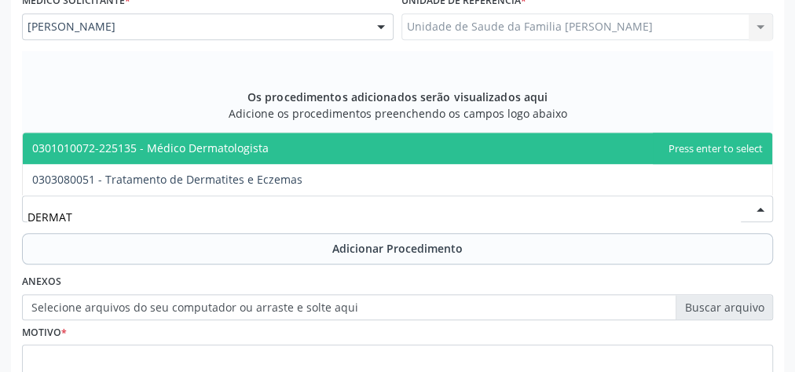
click at [248, 141] on span "0301010072-225135 - Médico Dermatologista" at bounding box center [150, 148] width 236 height 15
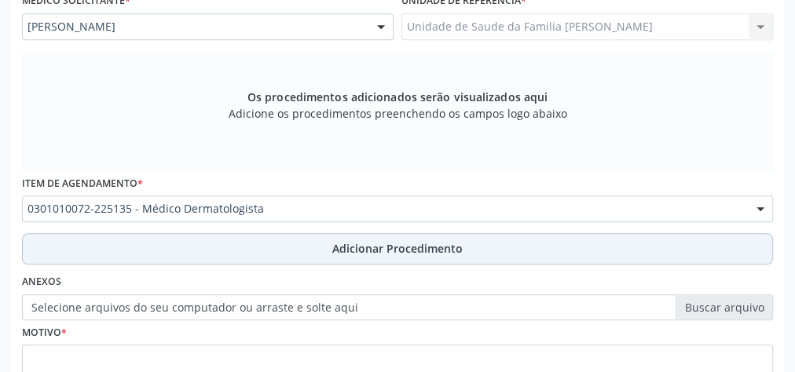
click at [419, 248] on span "Adicionar Procedimento" at bounding box center [397, 248] width 130 height 16
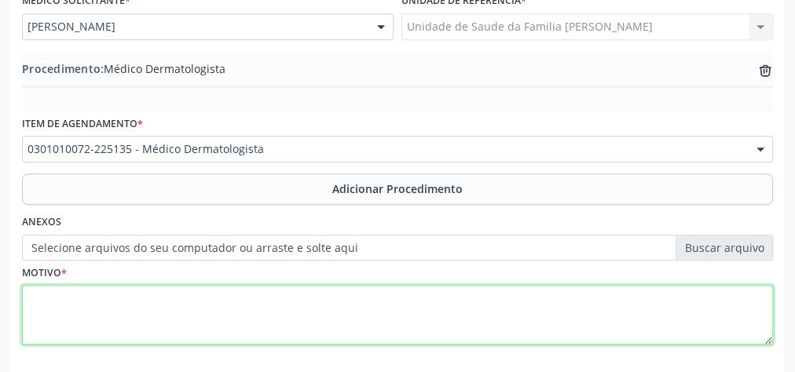
click at [243, 285] on textarea at bounding box center [397, 315] width 751 height 60
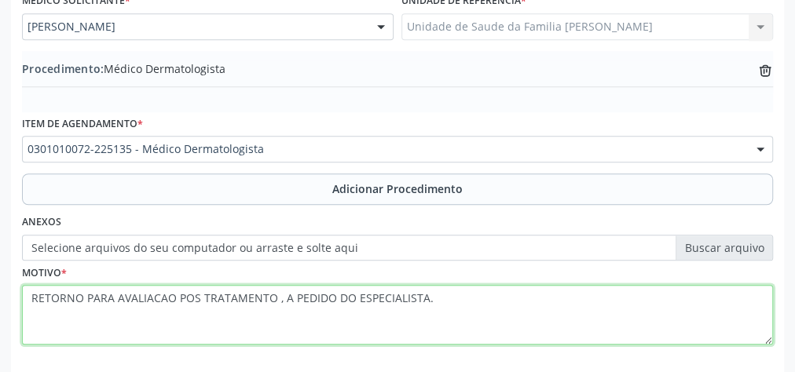
scroll to position [534, 0]
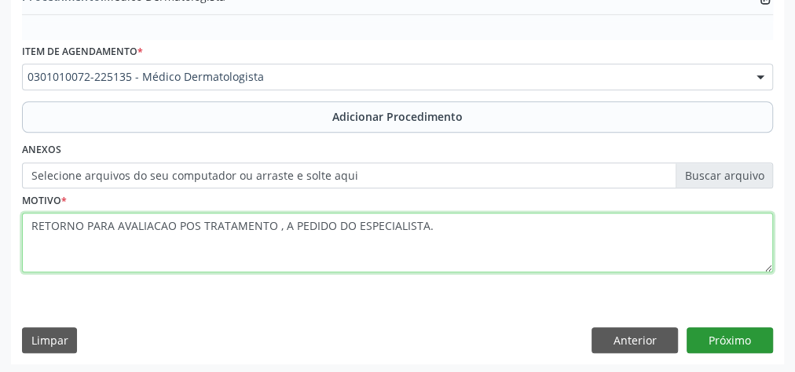
type textarea "RETORNO PARA AVALIACAO POS TRATAMENTO , A PEDIDO DO ESPECIALISTA."
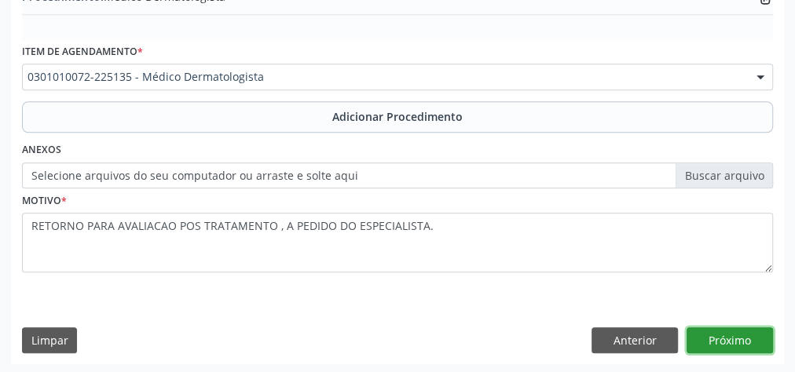
click at [746, 333] on button "Próximo" at bounding box center [730, 341] width 86 height 27
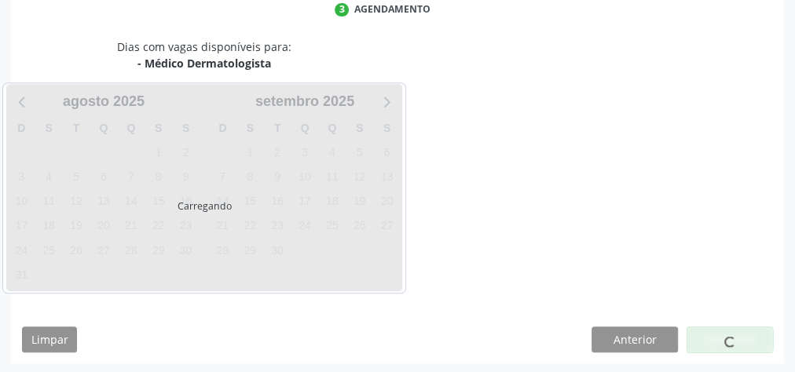
scroll to position [416, 0]
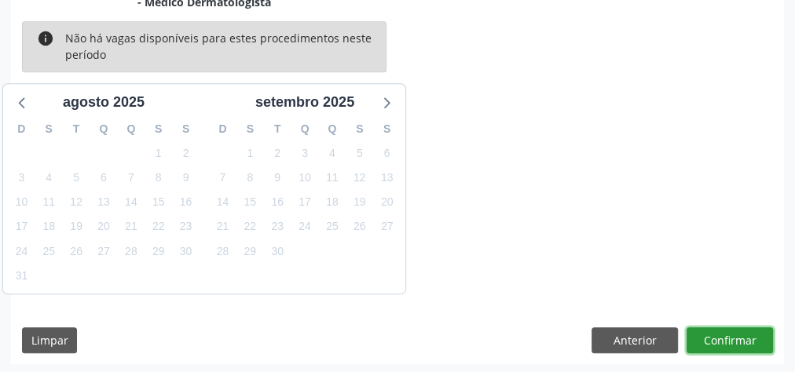
click at [746, 333] on button "Confirmar" at bounding box center [730, 341] width 86 height 27
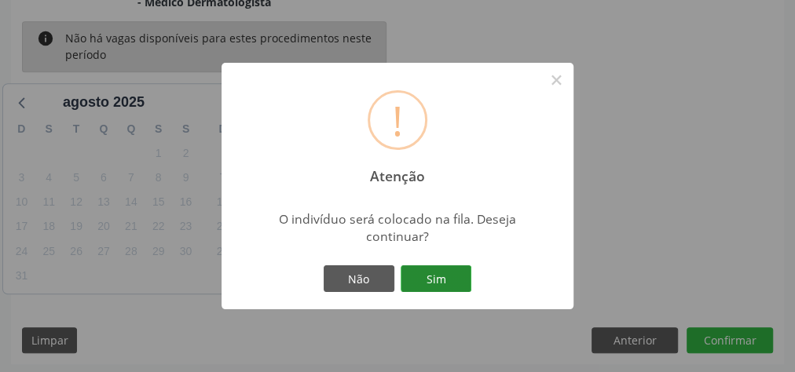
click at [448, 282] on button "Sim" at bounding box center [436, 279] width 71 height 27
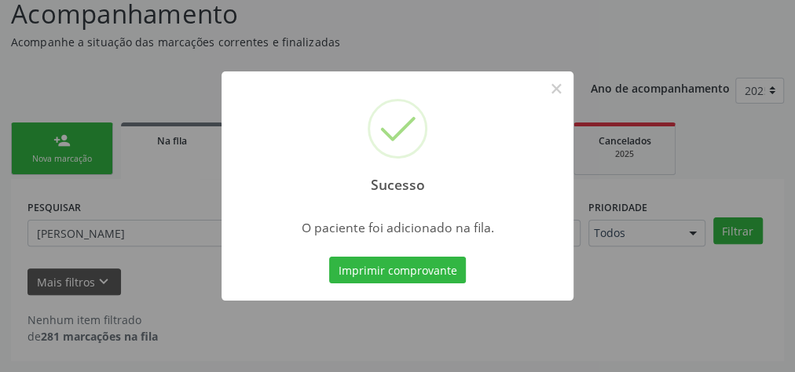
scroll to position [133, 0]
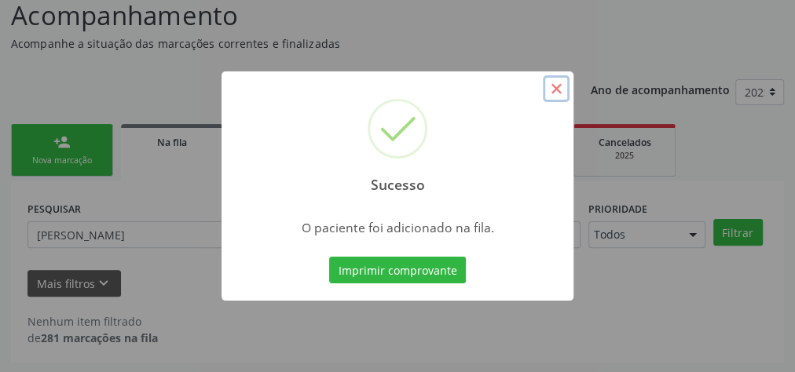
click at [560, 96] on button "×" at bounding box center [556, 88] width 27 height 27
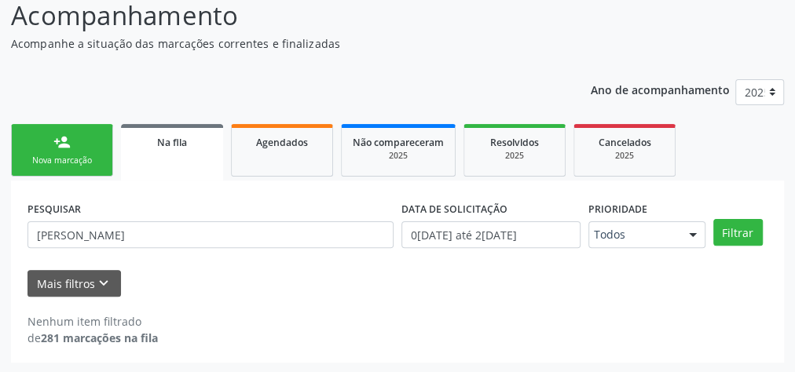
click at [91, 148] on link "person_add Nova marcação" at bounding box center [62, 150] width 102 height 53
